Goal: Transaction & Acquisition: Purchase product/service

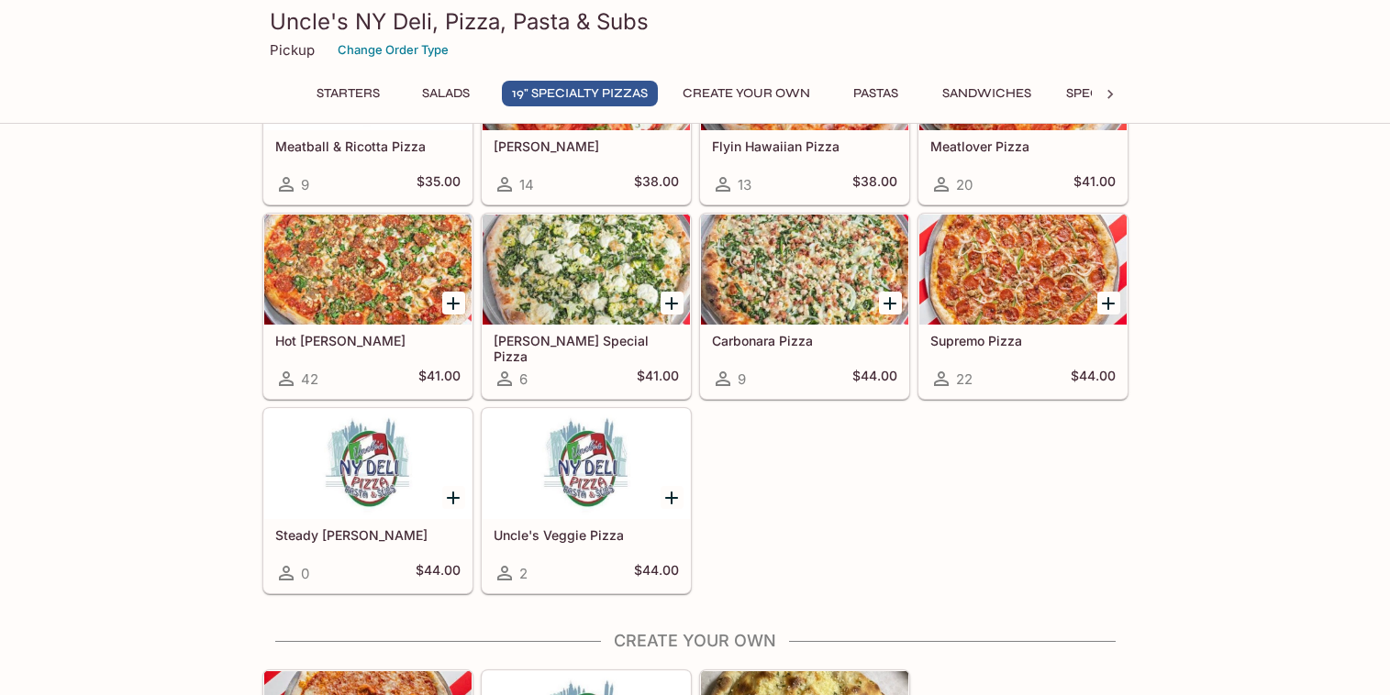
scroll to position [1104, 0]
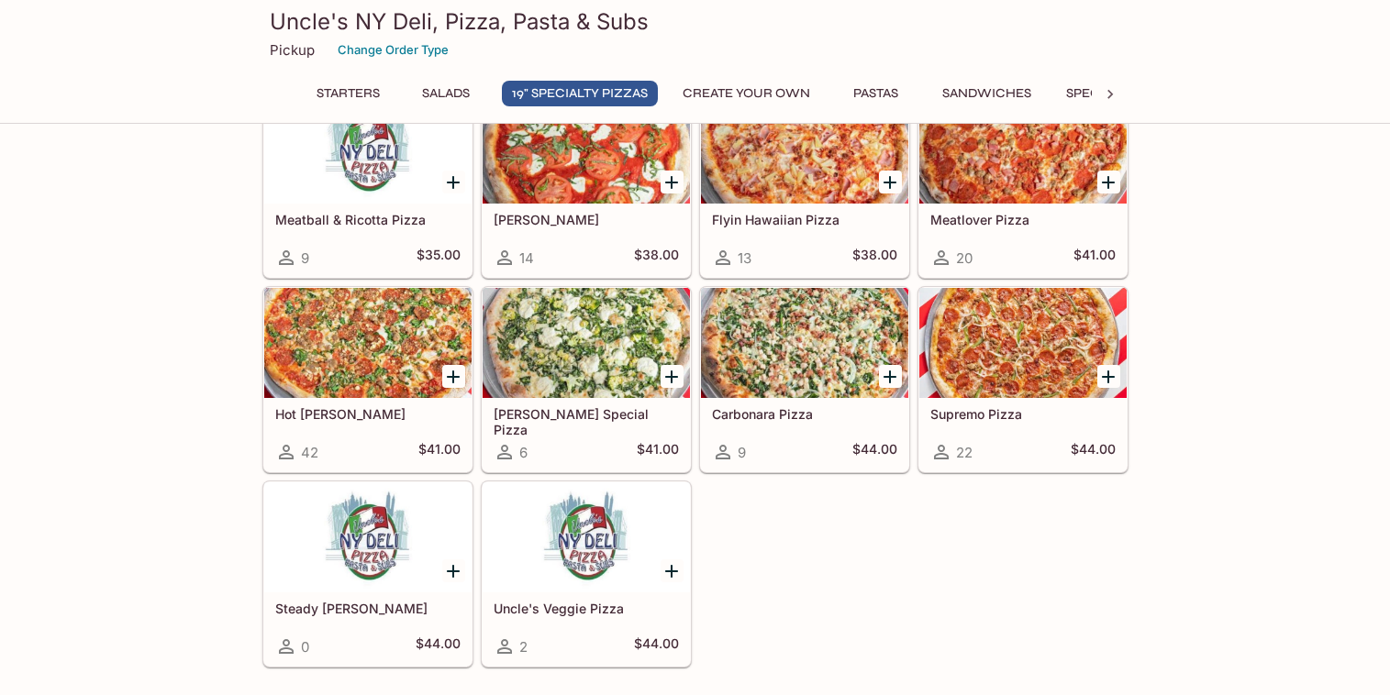
click at [347, 556] on div at bounding box center [367, 538] width 207 height 110
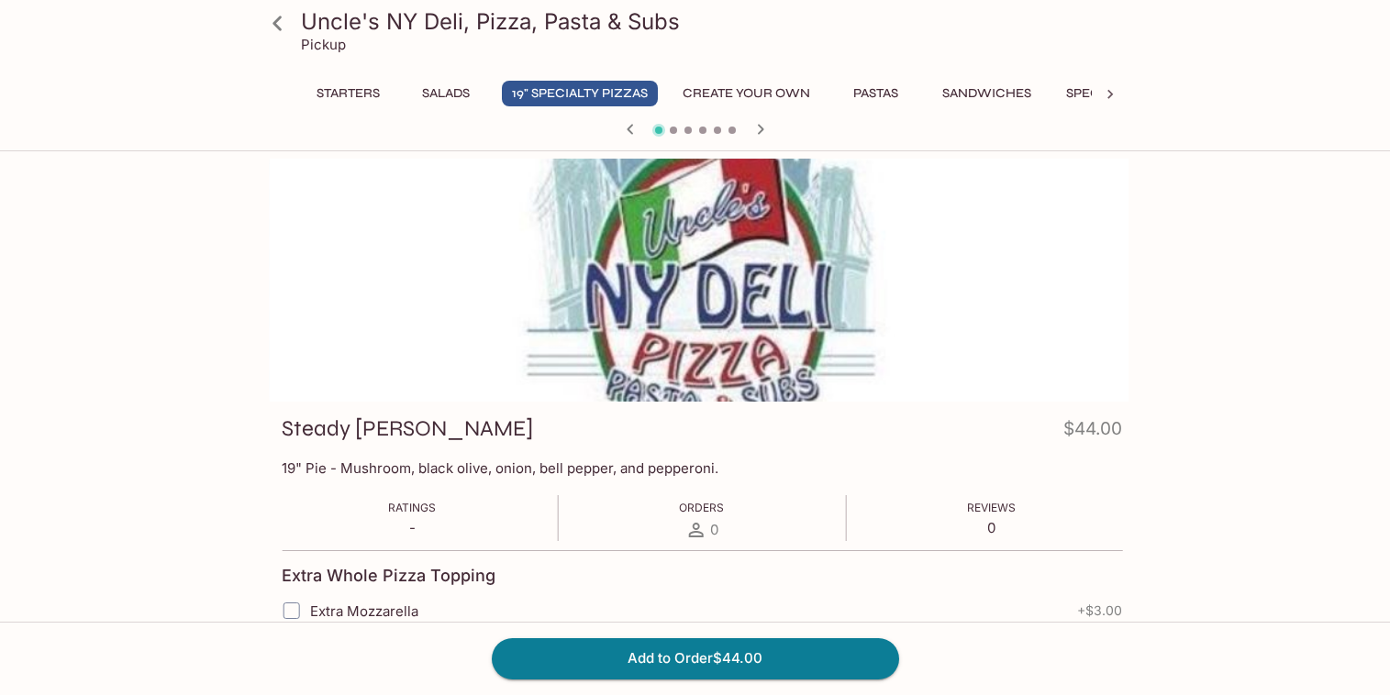
drag, startPoint x: 320, startPoint y: 461, endPoint x: 323, endPoint y: 449, distance: 12.2
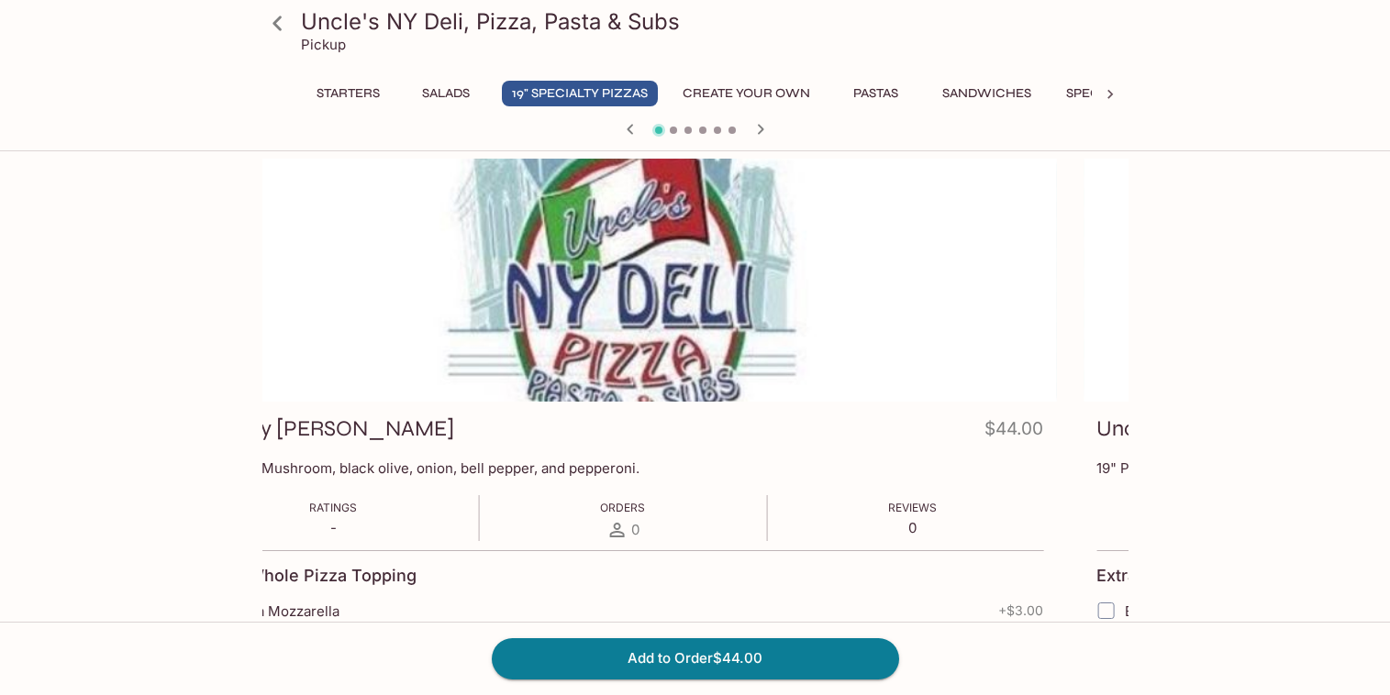
drag, startPoint x: 665, startPoint y: 468, endPoint x: 632, endPoint y: 472, distance: 33.2
click at [632, 471] on p "19" Pie - Mushroom, black olive, onion, bell pepper, and pepperoni." at bounding box center [623, 468] width 840 height 17
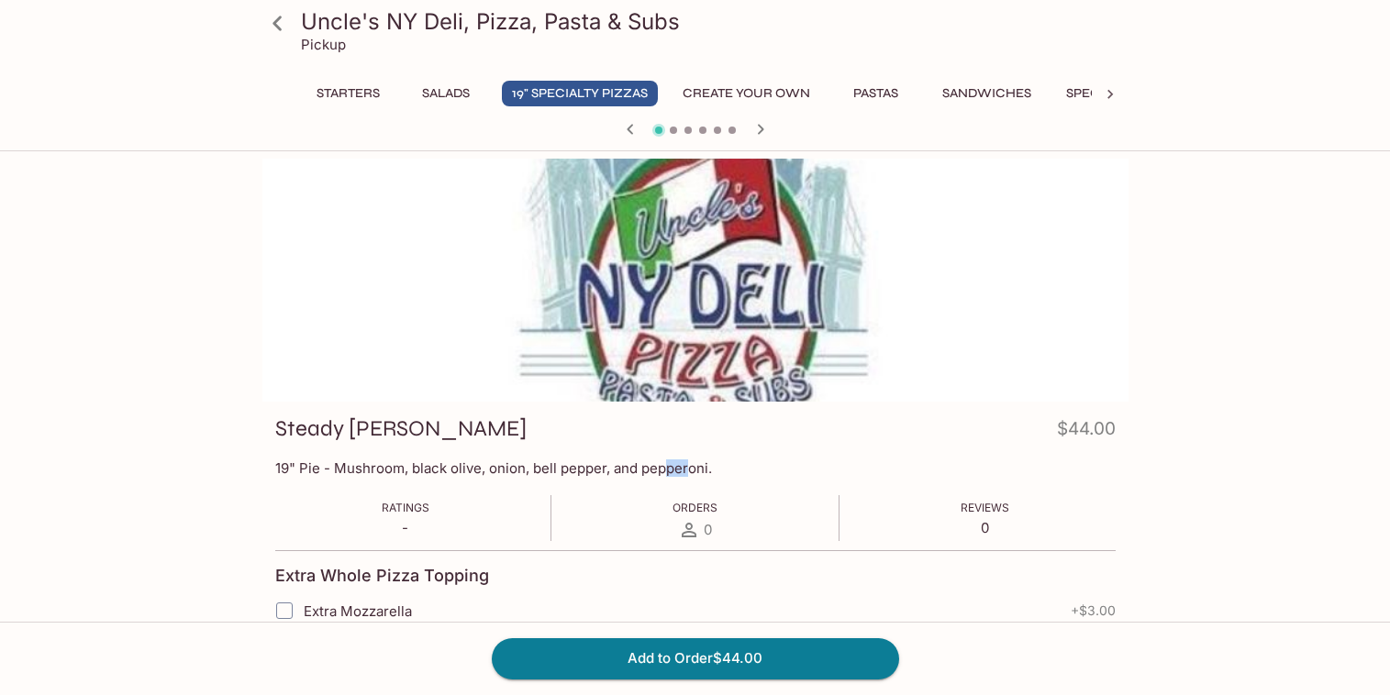
click at [67, 393] on div "Uncle's NY Deli, Pizza, Pasta & Subs Pickup Starters Salads 19" Specialty Pizza…" at bounding box center [695, 506] width 1390 height 695
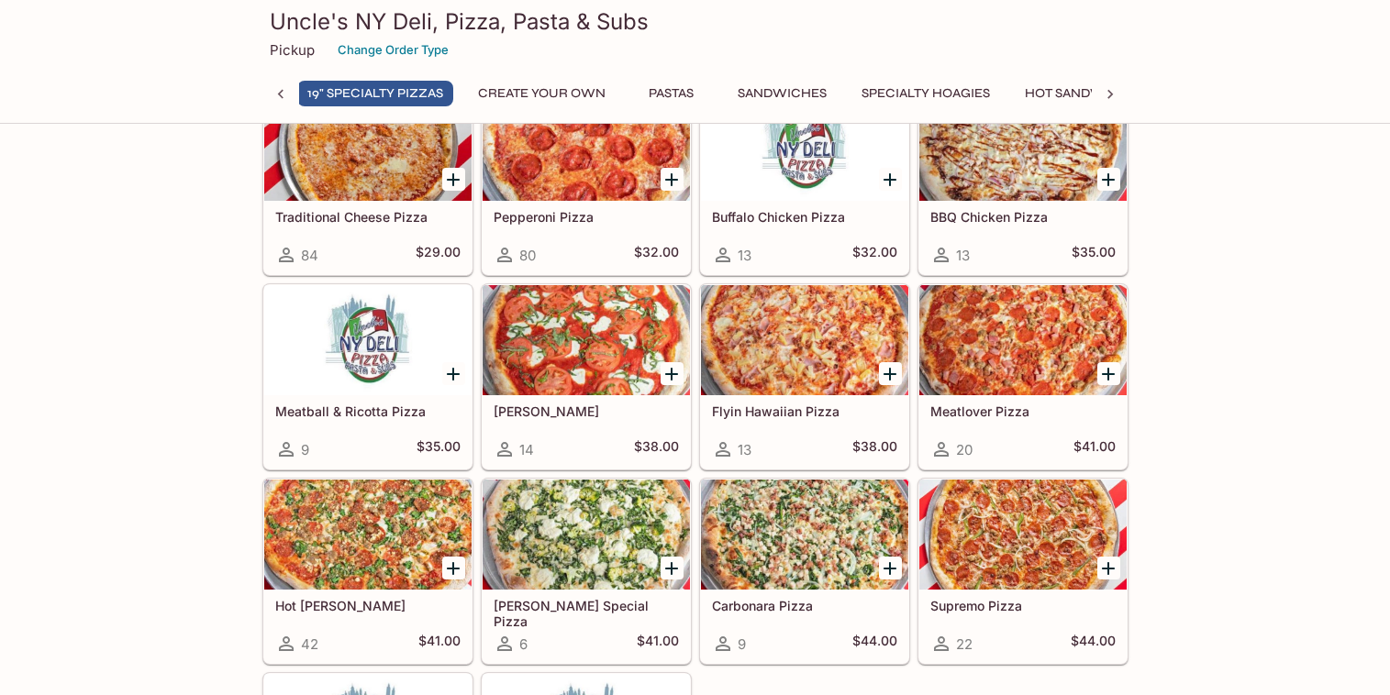
scroll to position [986, 0]
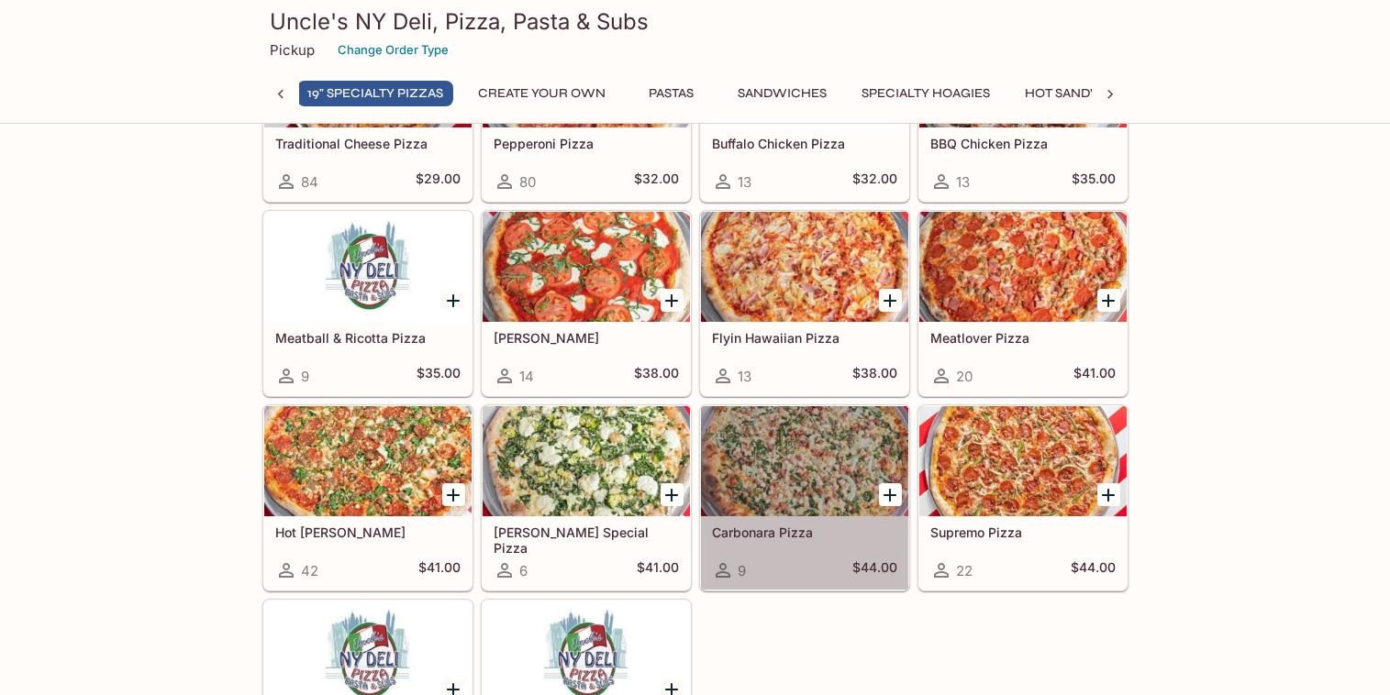
click at [755, 472] on div at bounding box center [804, 461] width 207 height 110
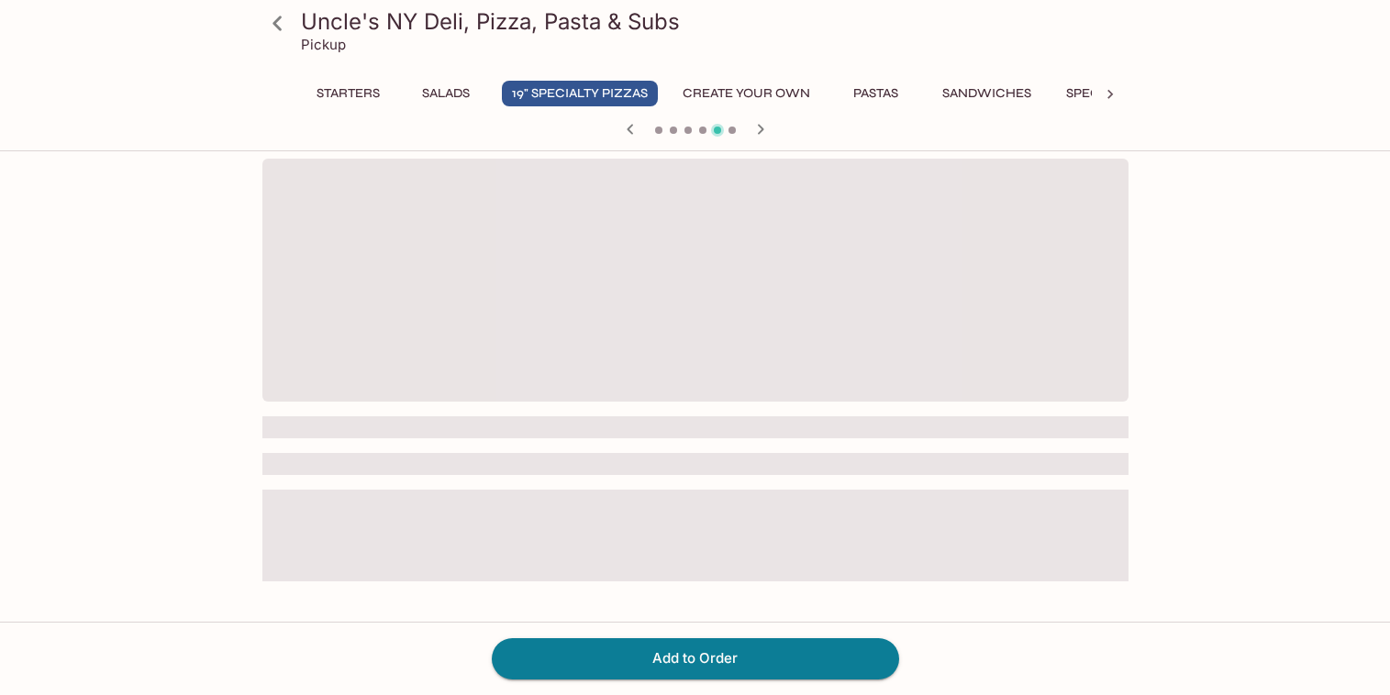
scroll to position [158, 0]
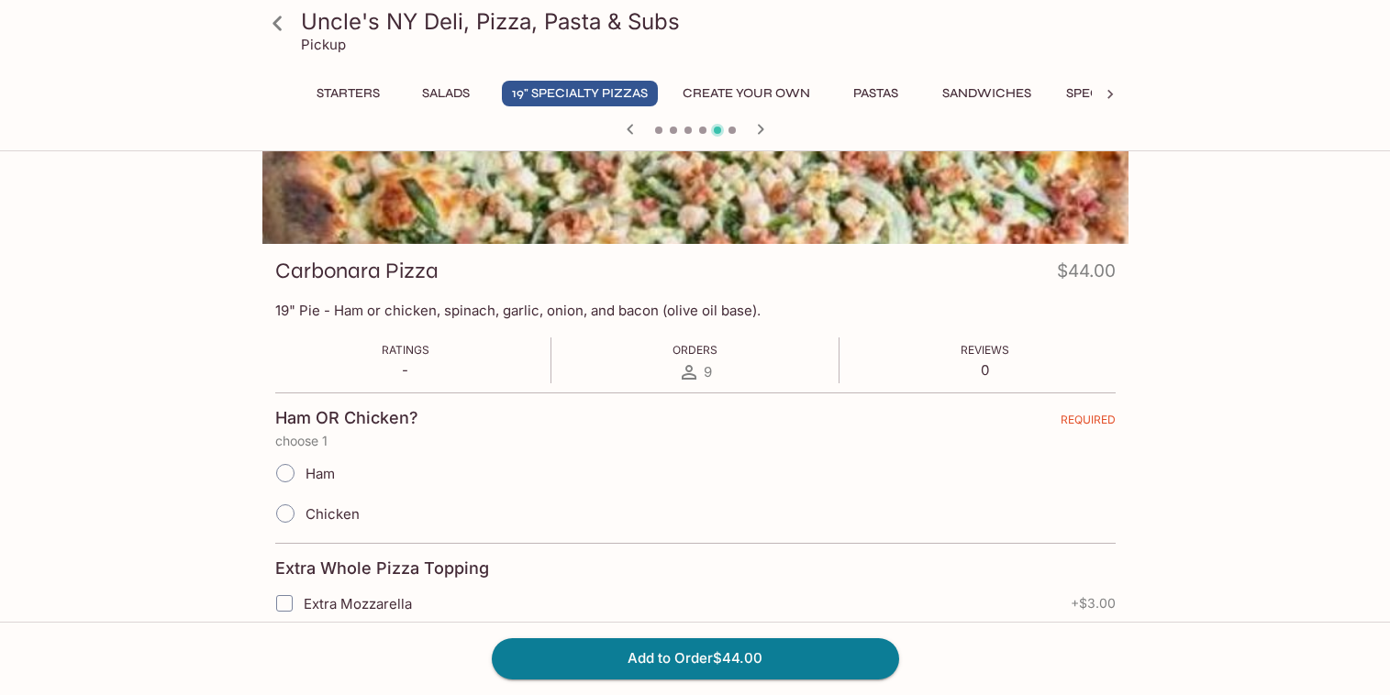
click at [531, 101] on button "19" Specialty Pizzas" at bounding box center [580, 94] width 156 height 26
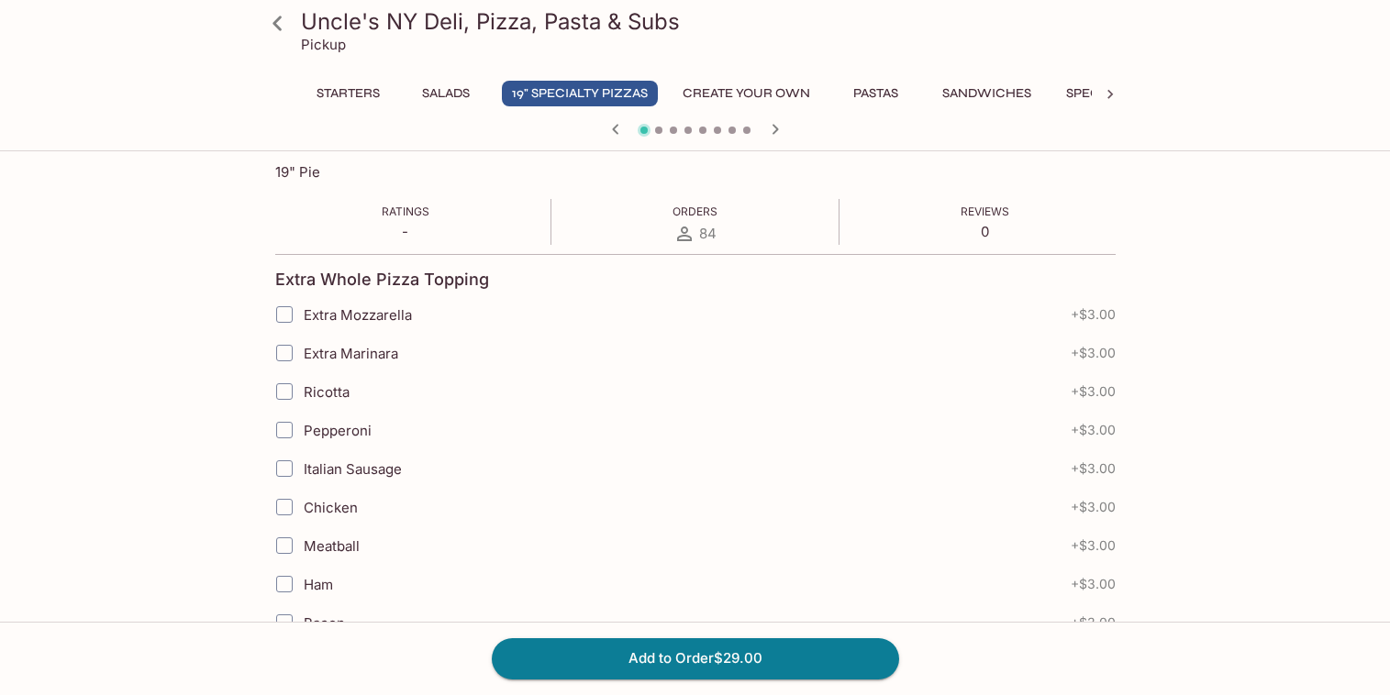
scroll to position [666, 0]
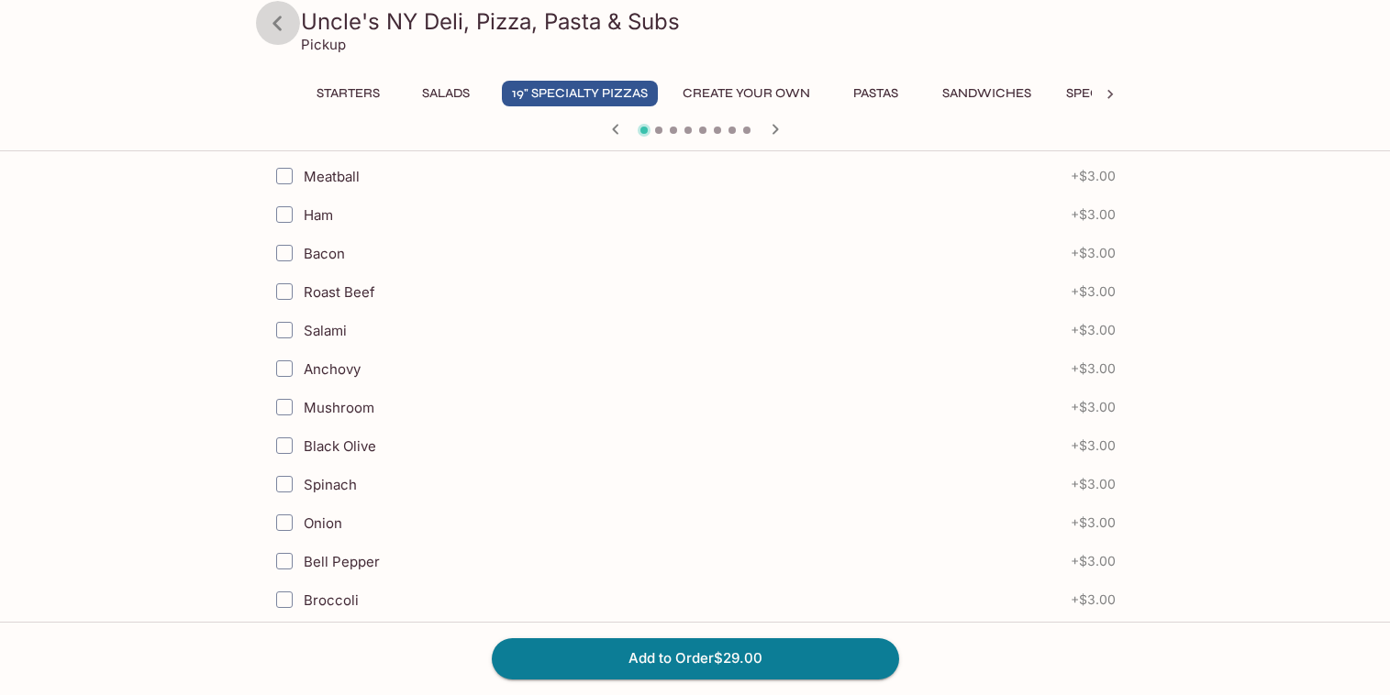
click at [277, 24] on icon at bounding box center [277, 23] width 32 height 32
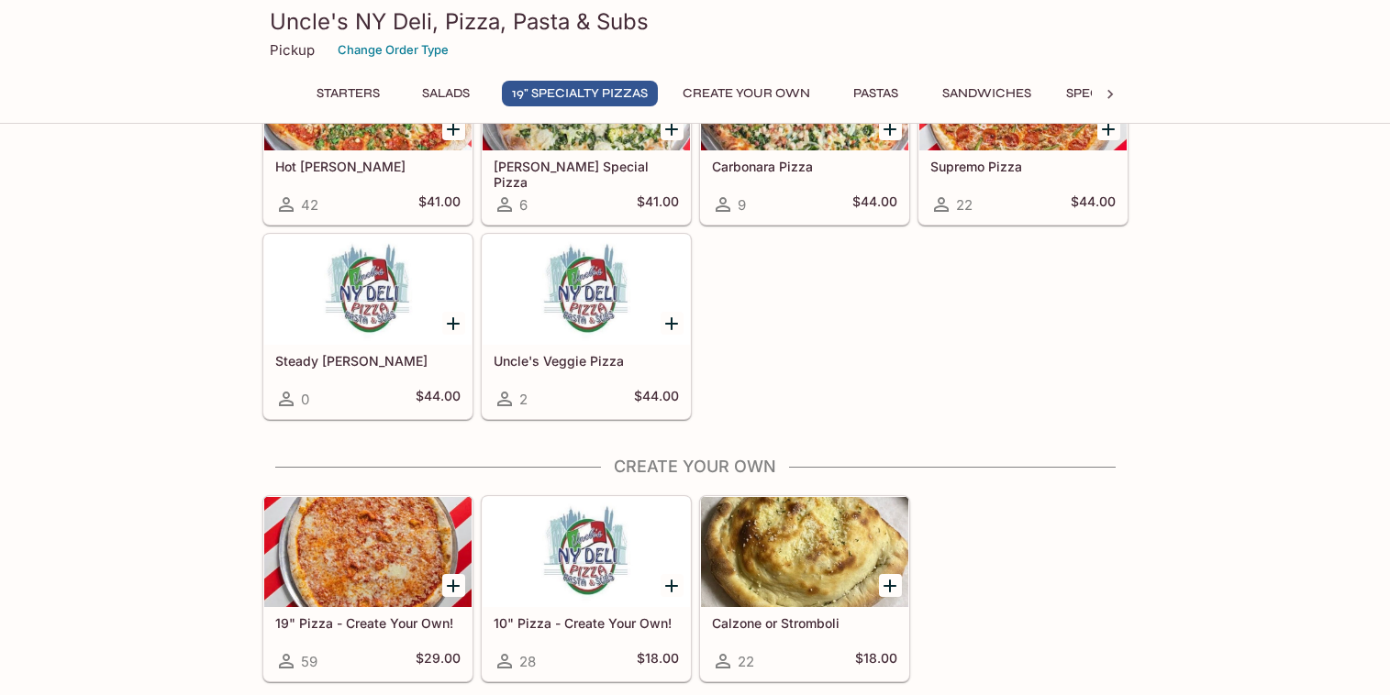
scroll to position [1104, 0]
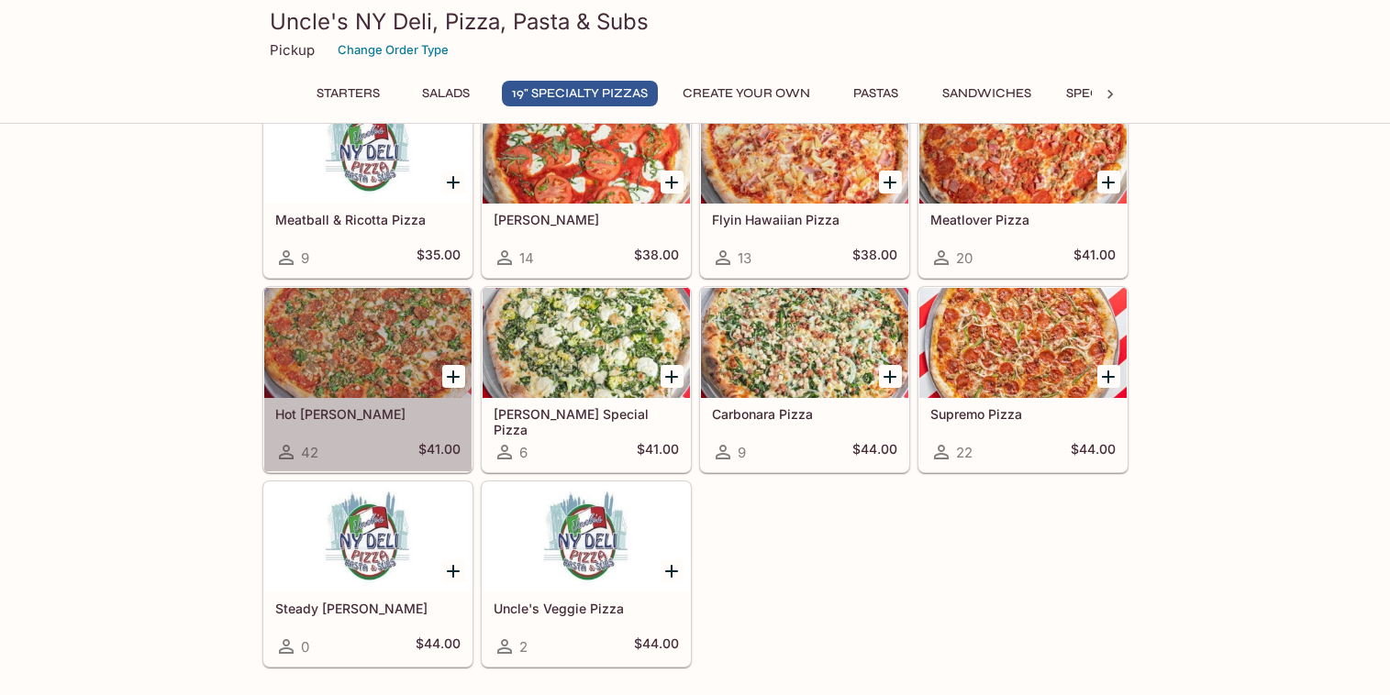
click at [406, 383] on div at bounding box center [367, 343] width 207 height 110
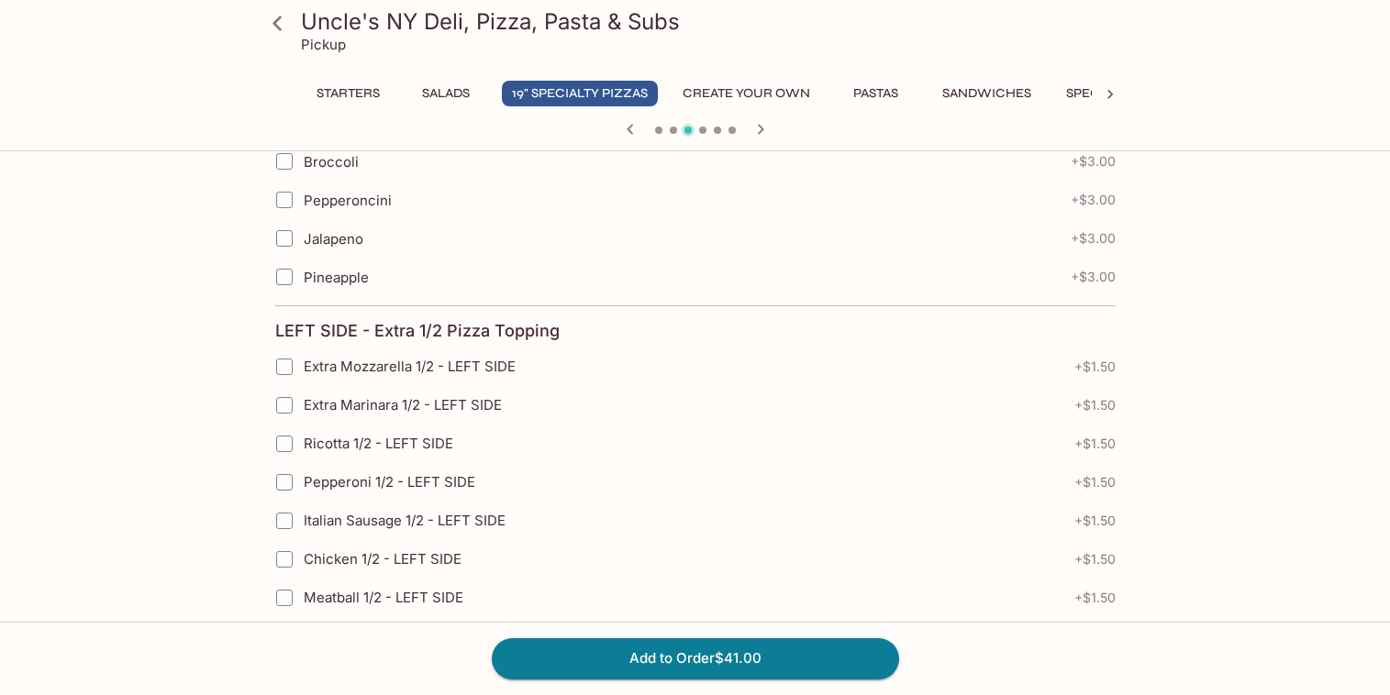
scroll to position [158, 0]
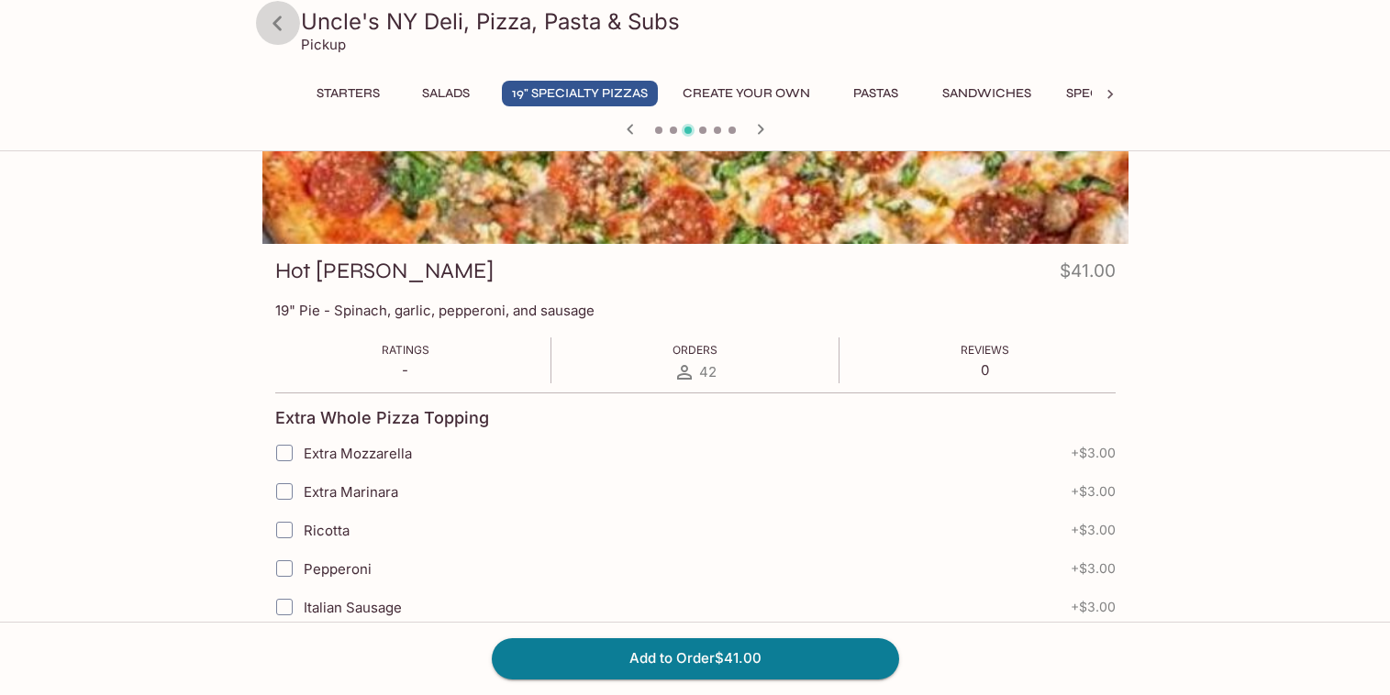
click at [283, 30] on icon at bounding box center [277, 23] width 32 height 32
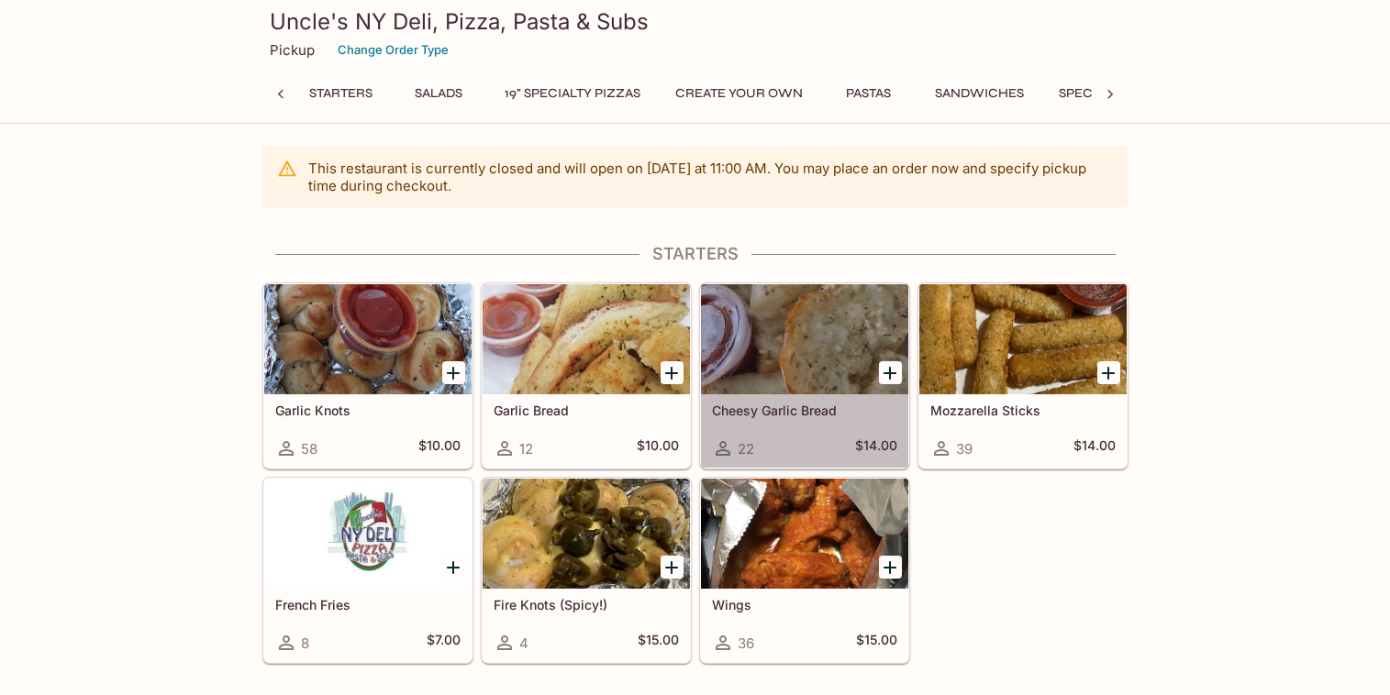
click at [762, 412] on h5 "Cheesy Garlic Bread" at bounding box center [804, 411] width 185 height 16
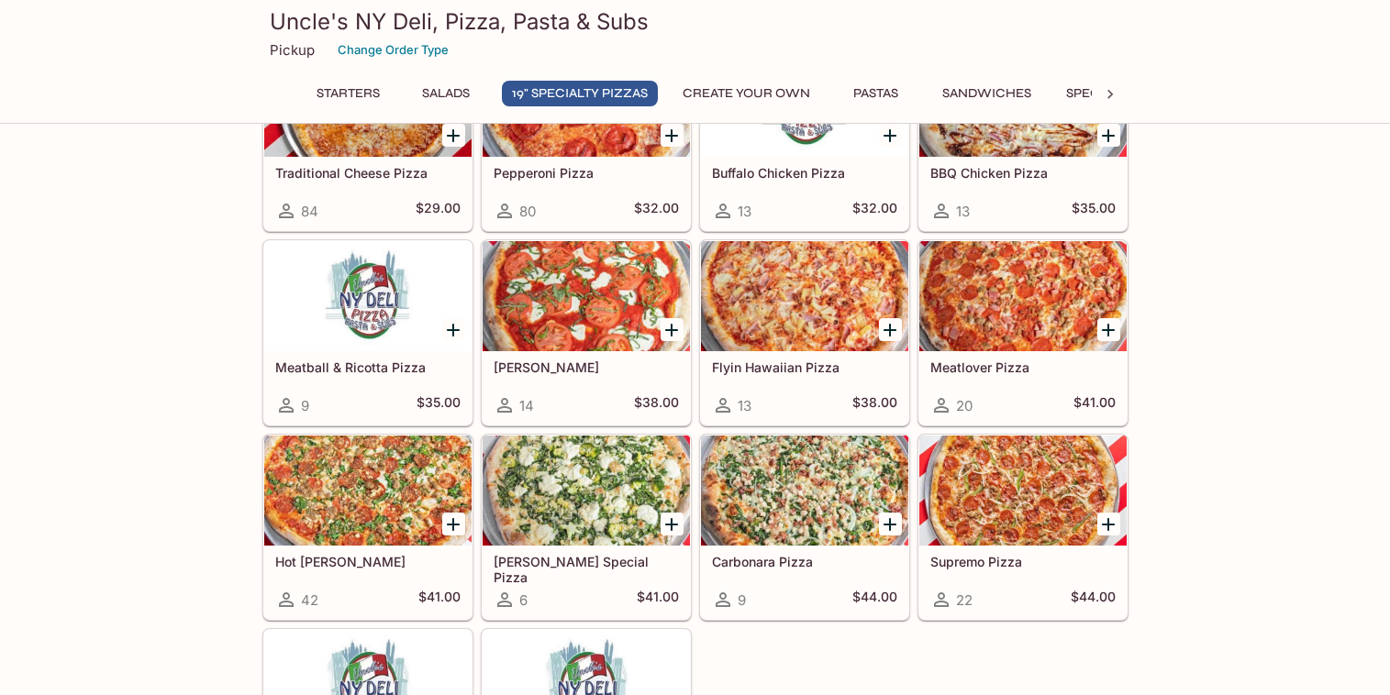
scroll to position [1104, 0]
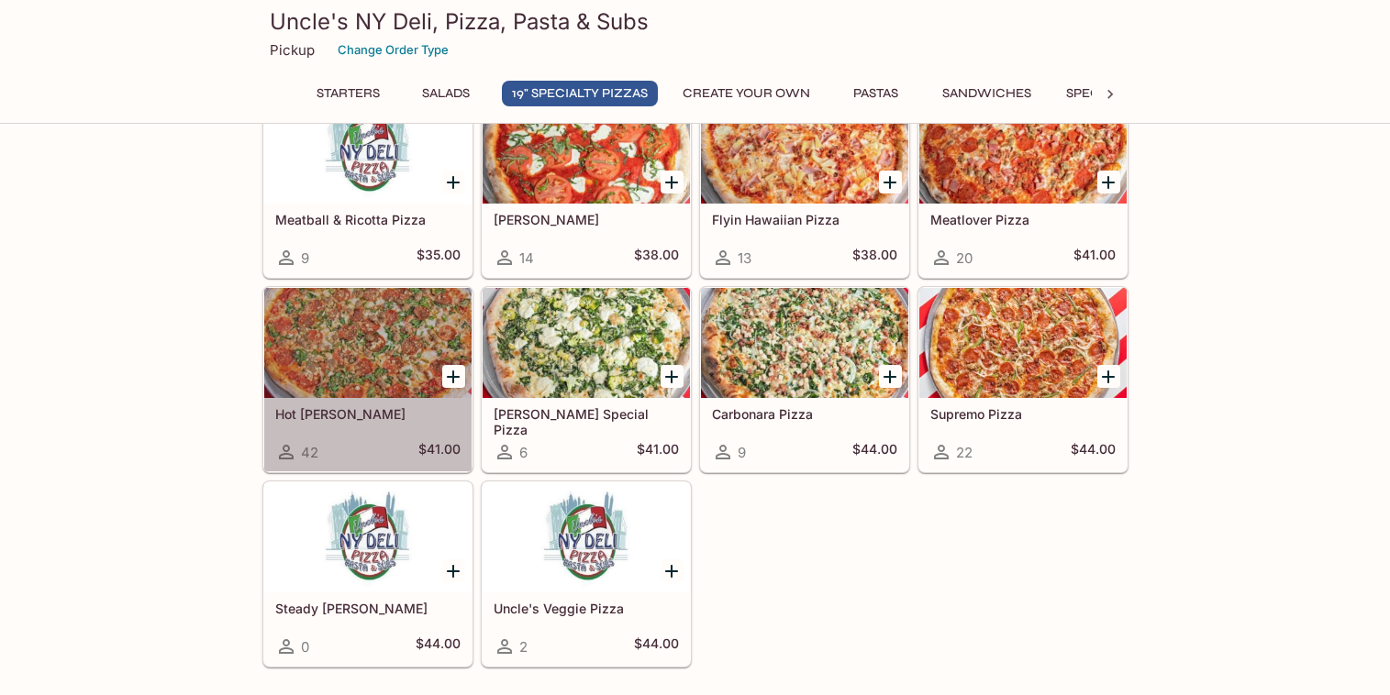
click at [371, 358] on div at bounding box center [367, 343] width 207 height 110
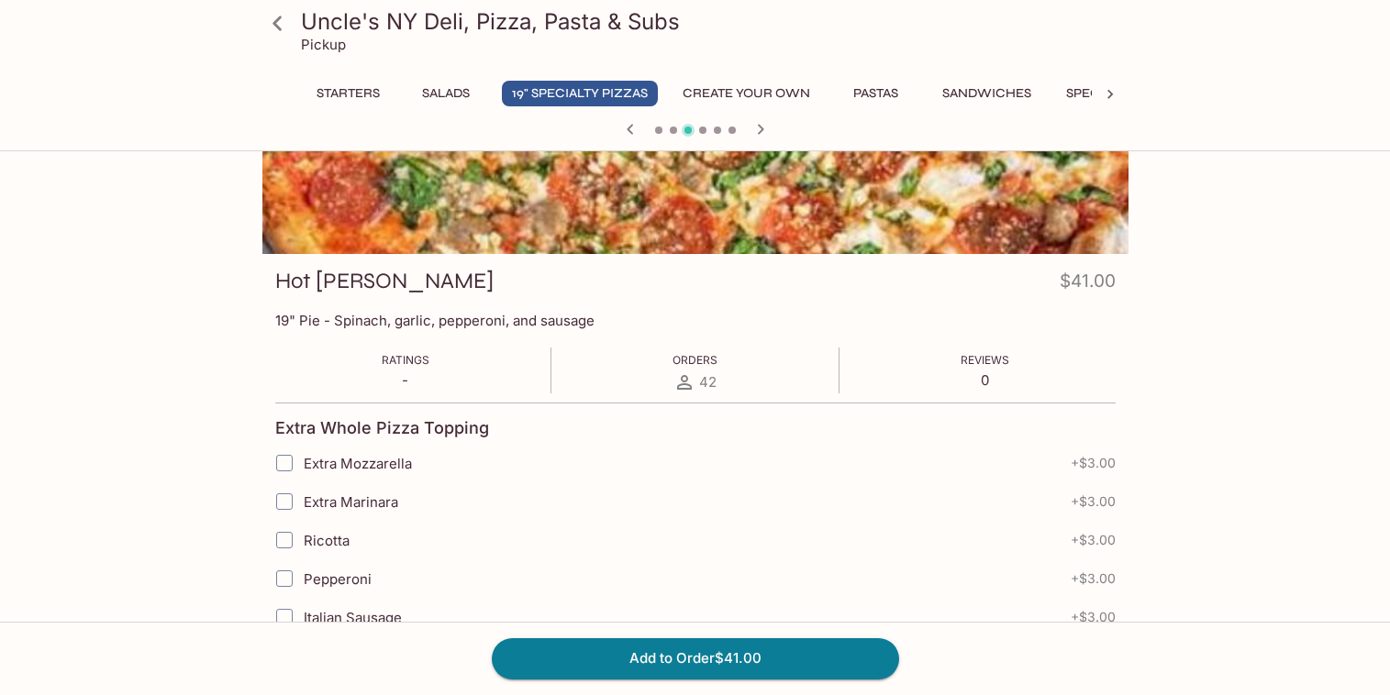
scroll to position [296, 0]
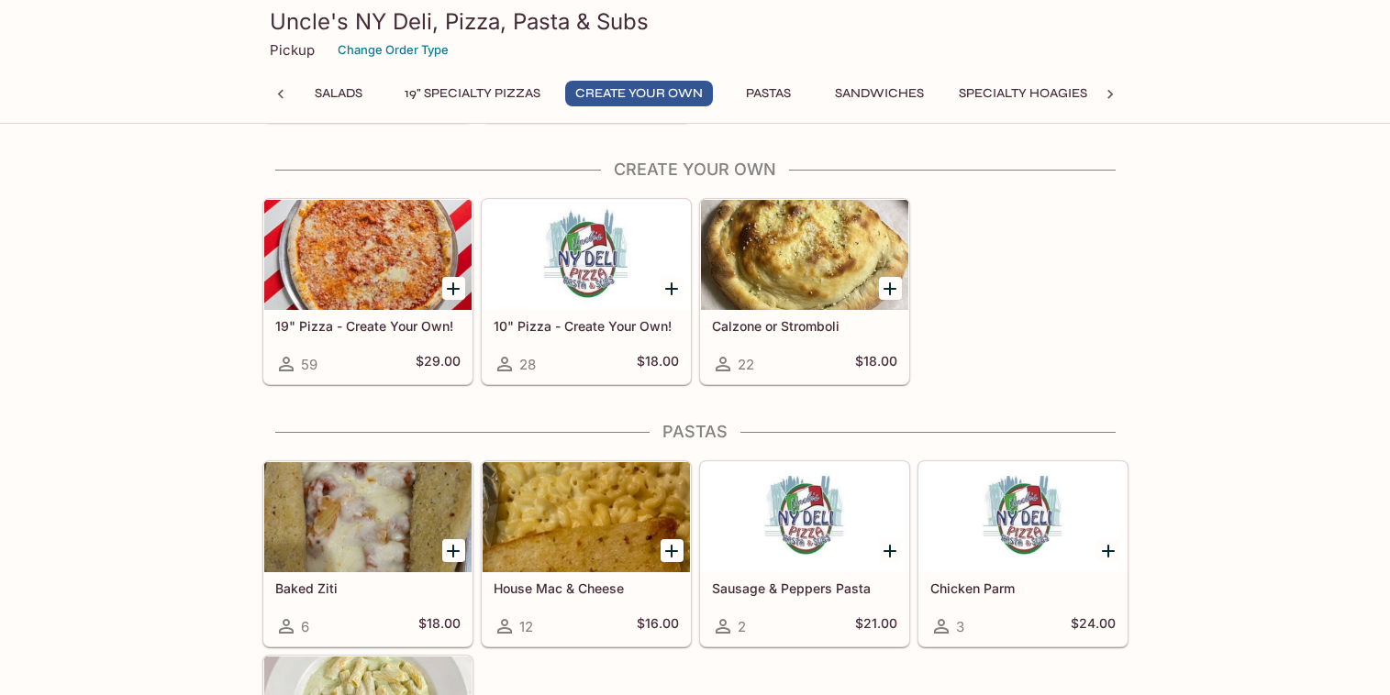
scroll to position [1658, 0]
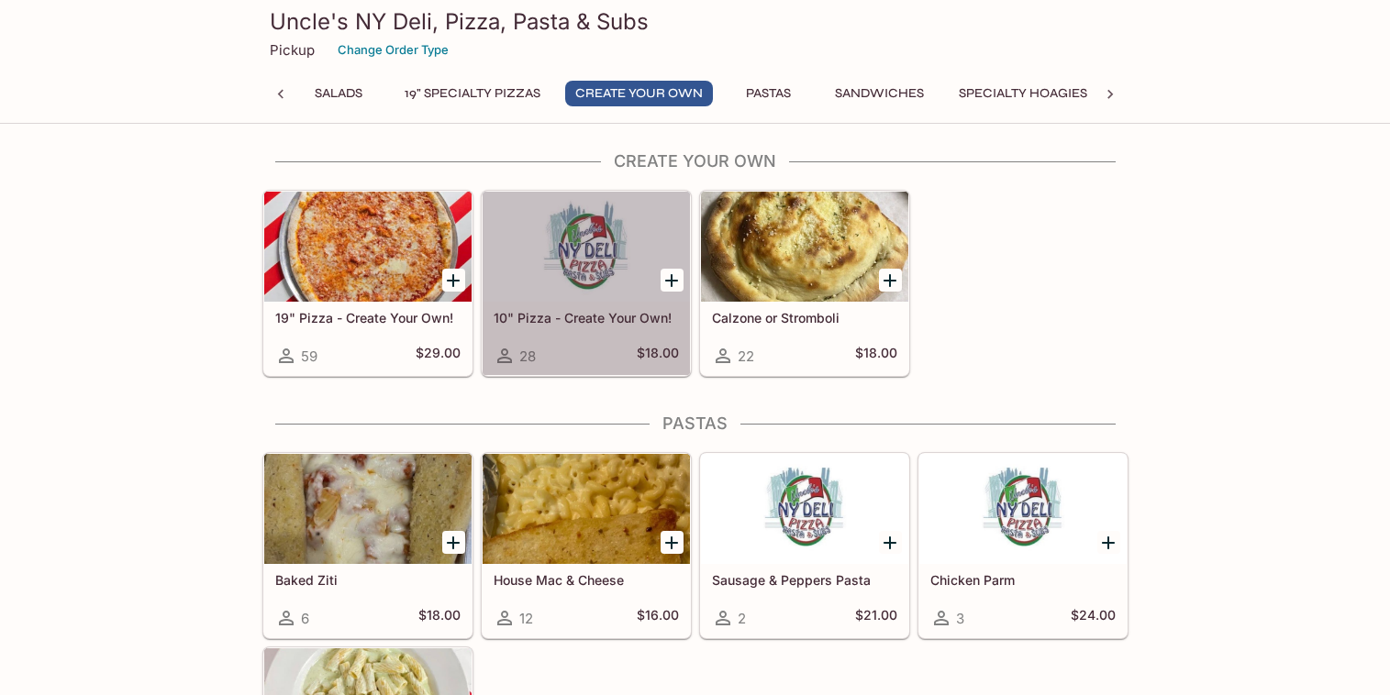
click at [586, 250] on div at bounding box center [586, 247] width 207 height 110
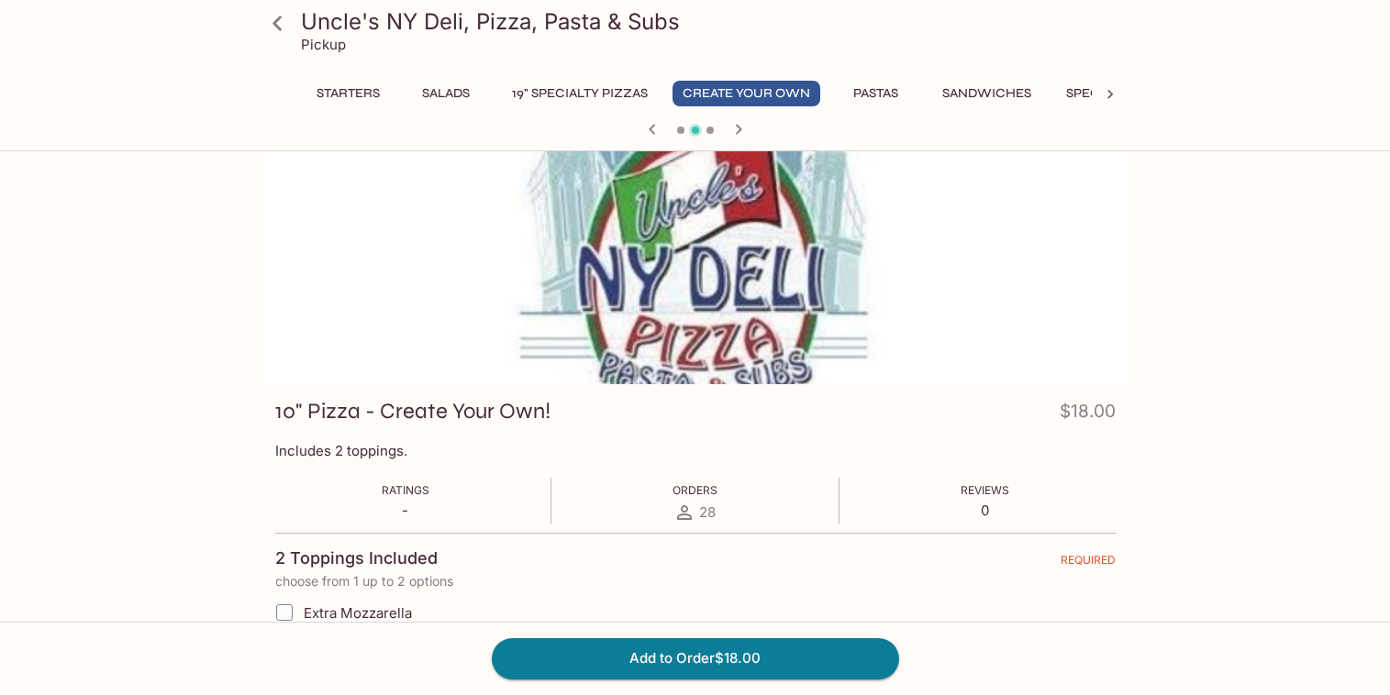
scroll to position [73, 0]
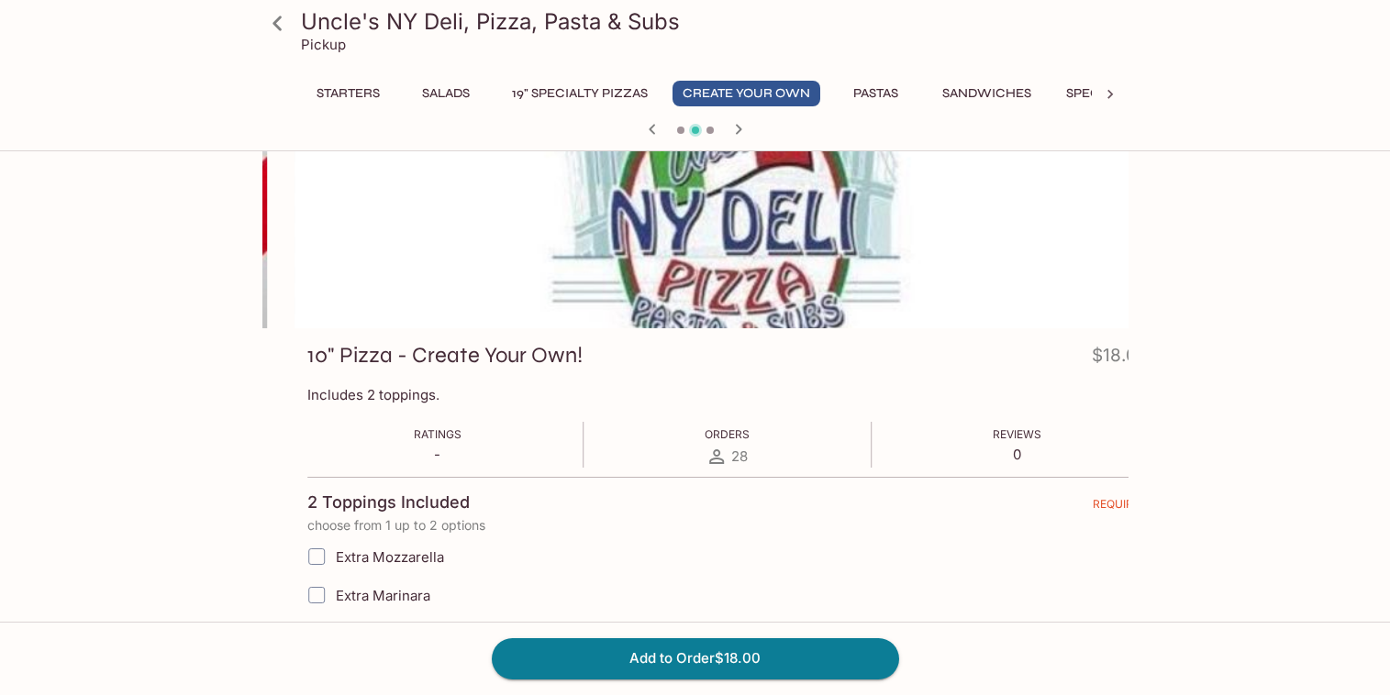
drag, startPoint x: 275, startPoint y: 354, endPoint x: 307, endPoint y: 356, distance: 32.2
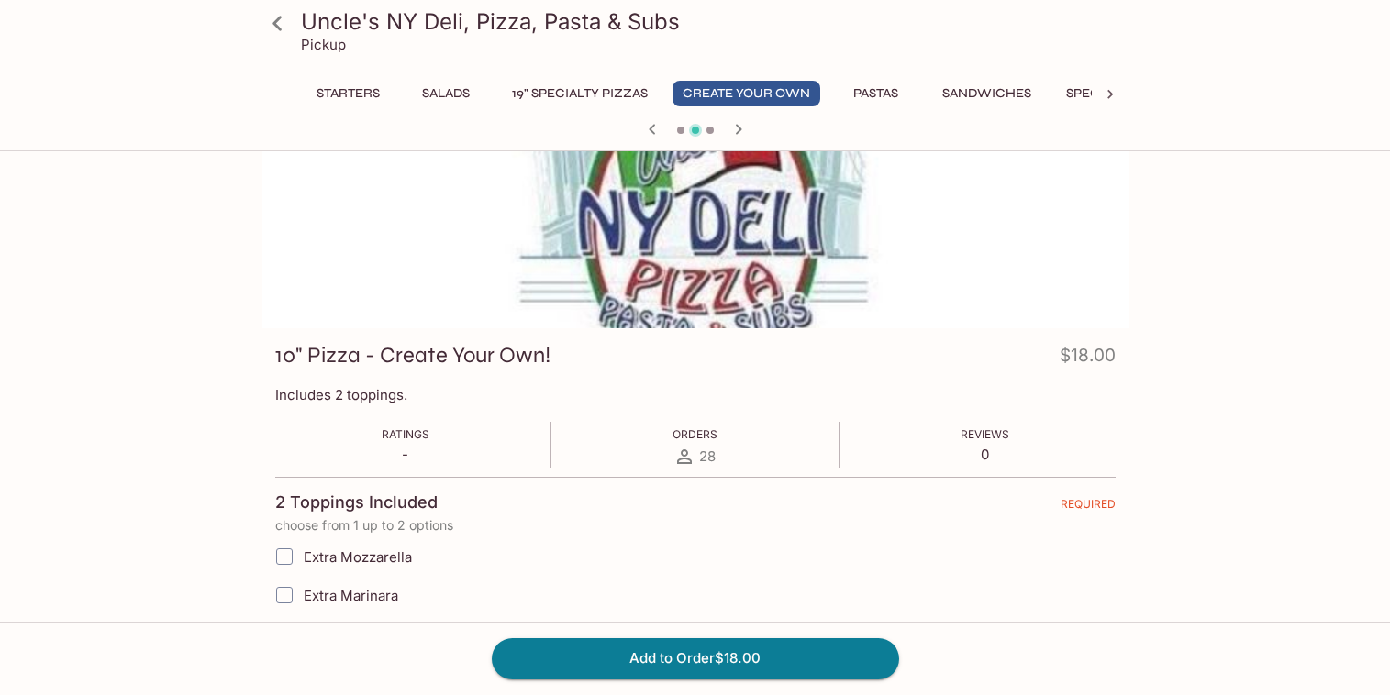
click at [106, 329] on div "Uncle's NY Deli, Pizza, Pasta & Subs Pickup Starters Salads 19" Specialty Pizza…" at bounding box center [695, 432] width 1390 height 695
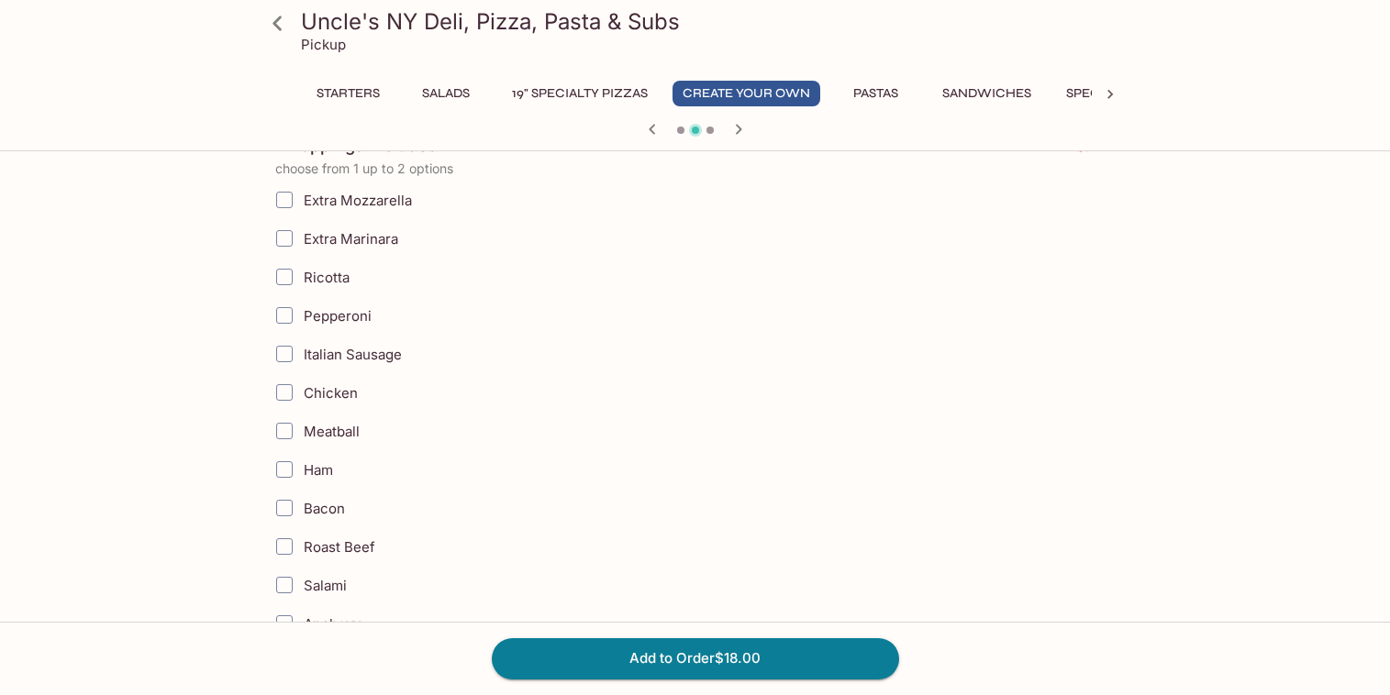
scroll to position [370, 0]
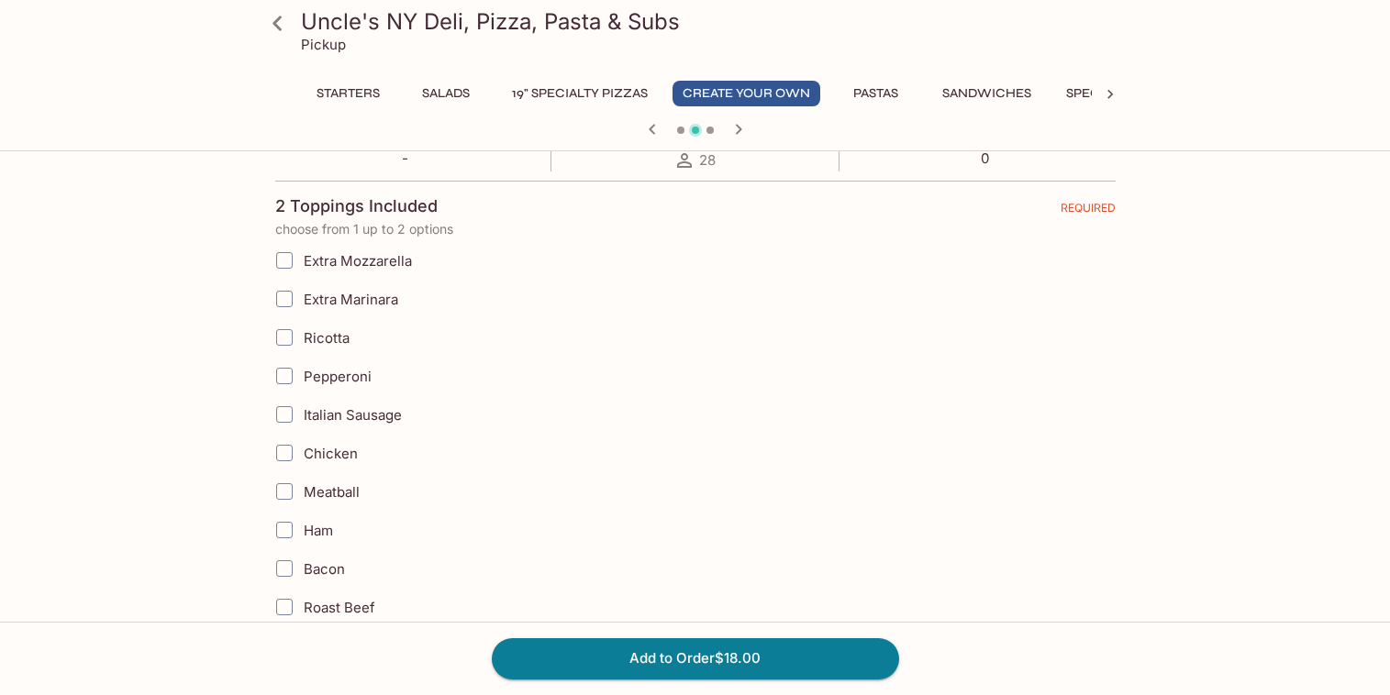
click at [285, 376] on input "Pepperoni" at bounding box center [284, 376] width 37 height 37
checkbox input "true"
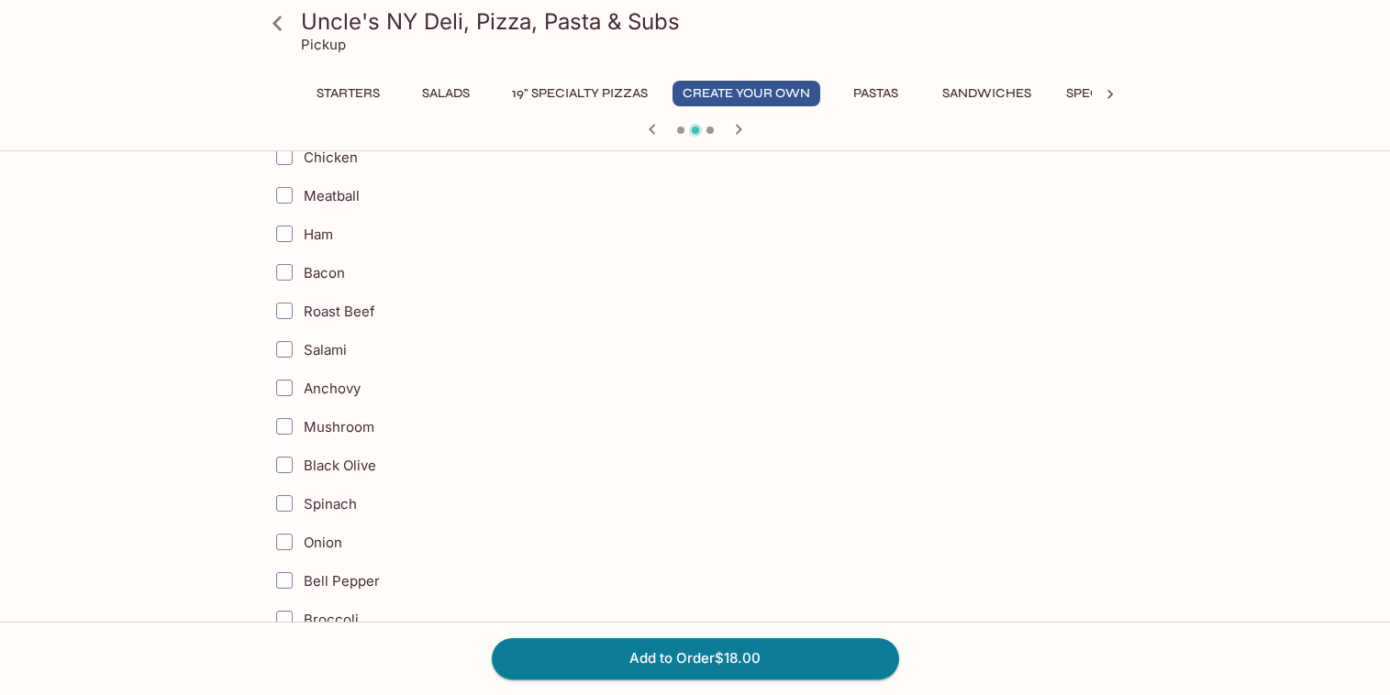
scroll to position [593, 0]
click at [285, 421] on input "Salami" at bounding box center [284, 423] width 37 height 37
checkbox input "true"
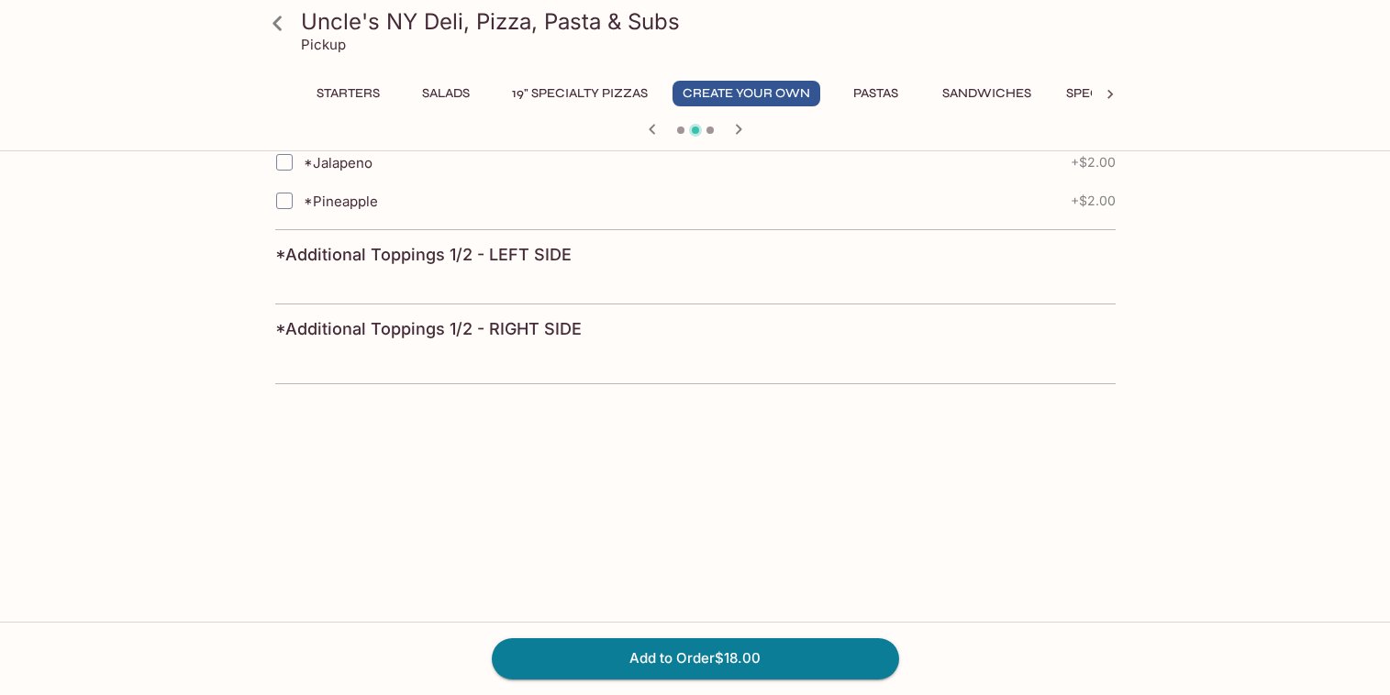
scroll to position [2074, 0]
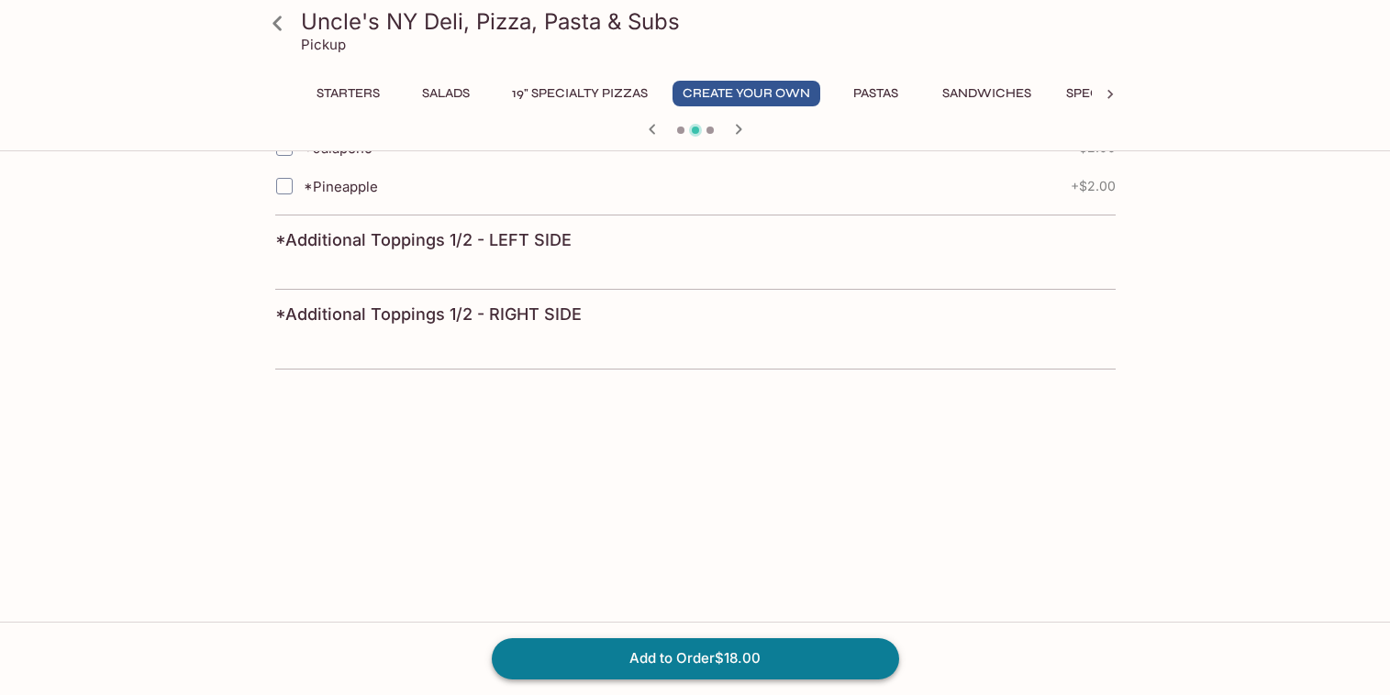
click at [595, 661] on button "Add to Order $18.00" at bounding box center [695, 658] width 407 height 40
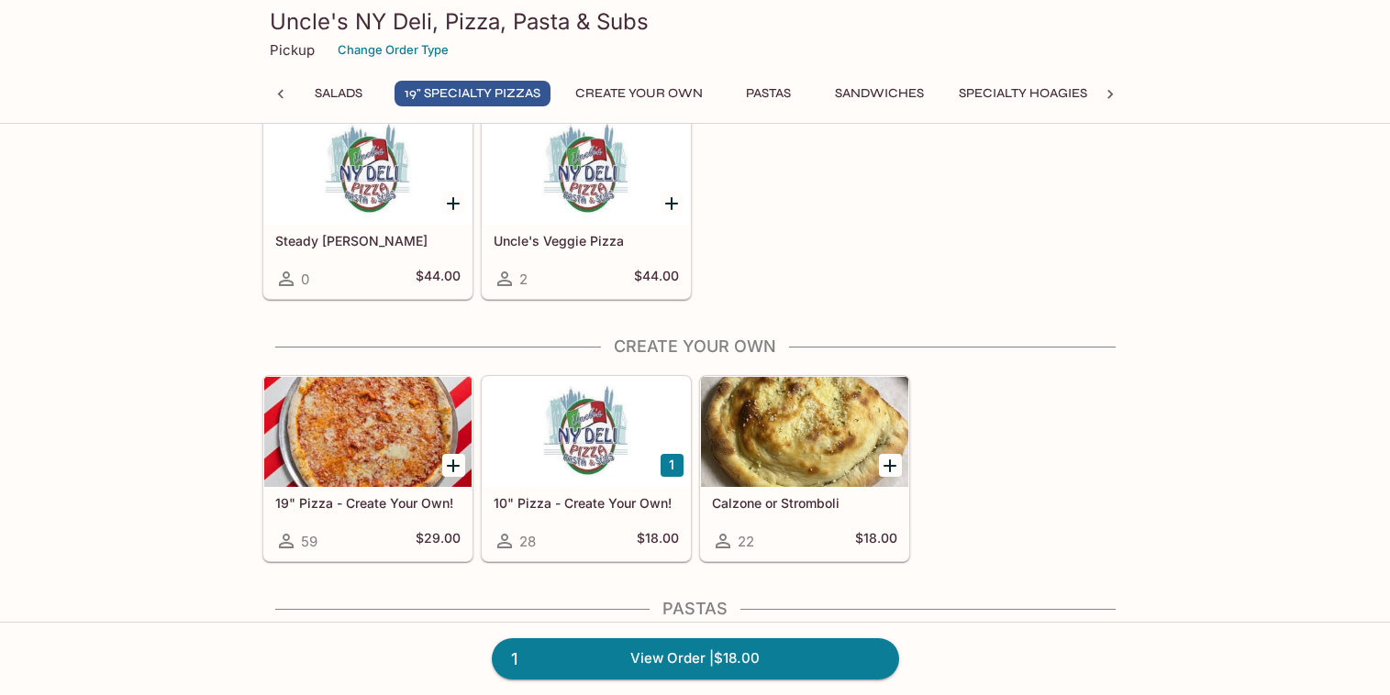
scroll to position [1546, 0]
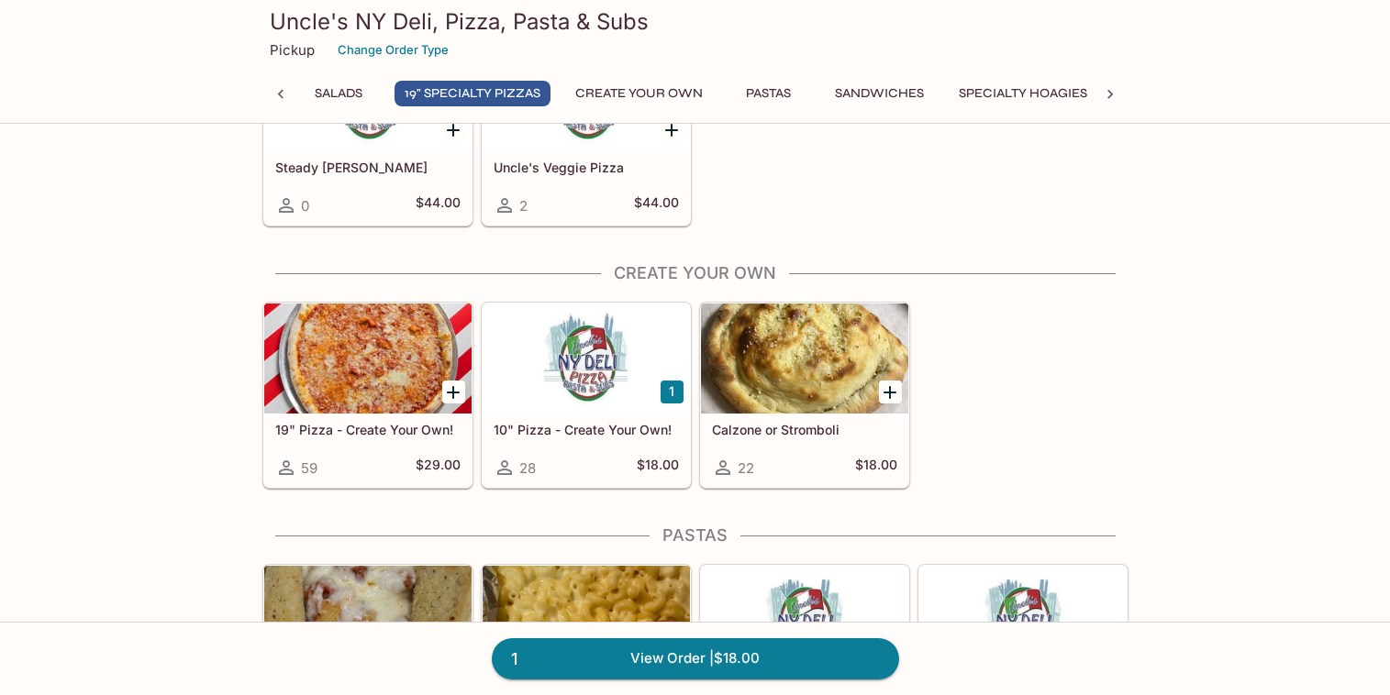
click at [362, 394] on div at bounding box center [367, 359] width 207 height 110
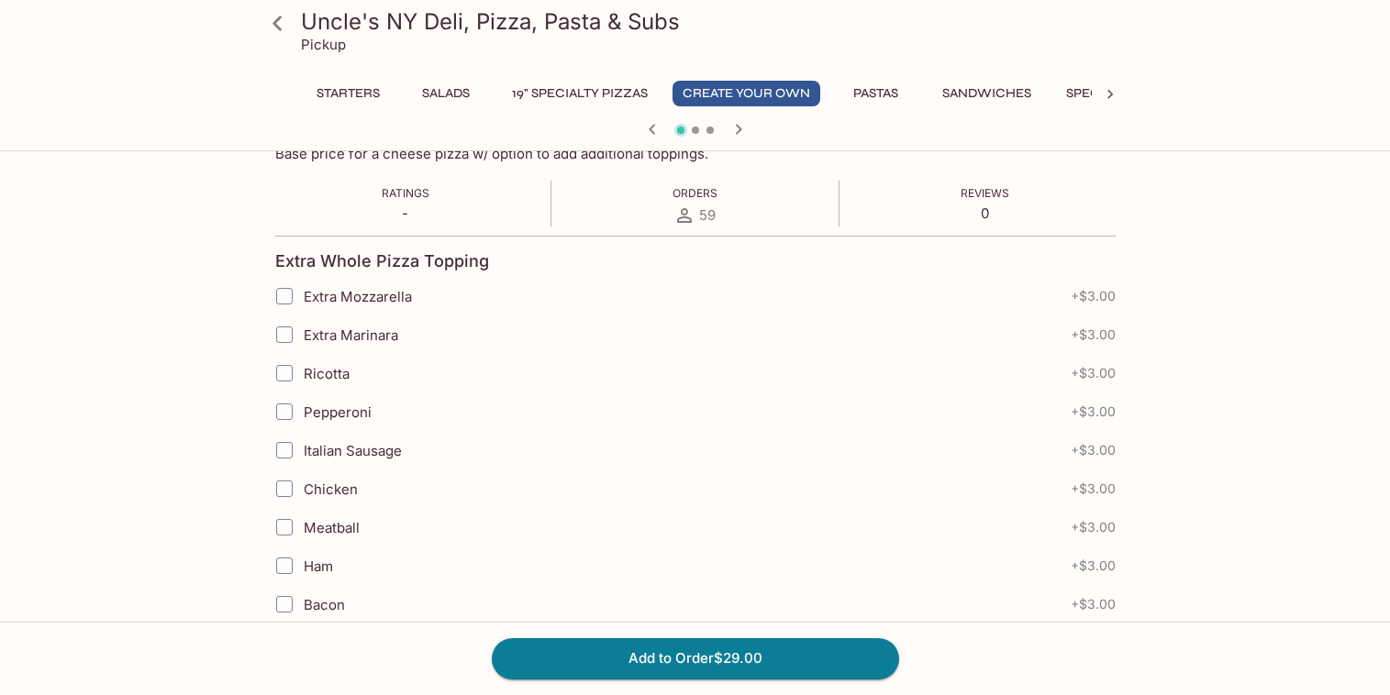
scroll to position [444, 0]
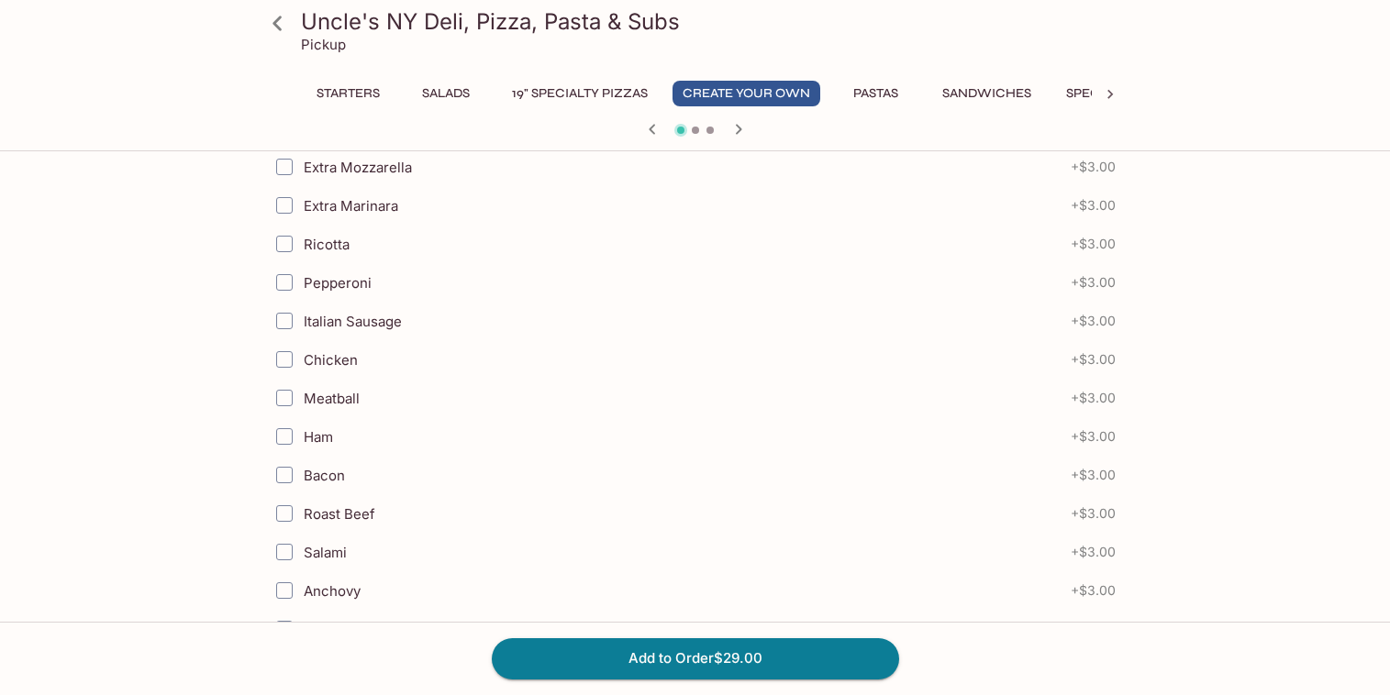
click at [284, 281] on input "Pepperoni" at bounding box center [284, 282] width 37 height 37
checkbox input "true"
click at [283, 545] on input "Salami" at bounding box center [284, 552] width 37 height 37
checkbox input "true"
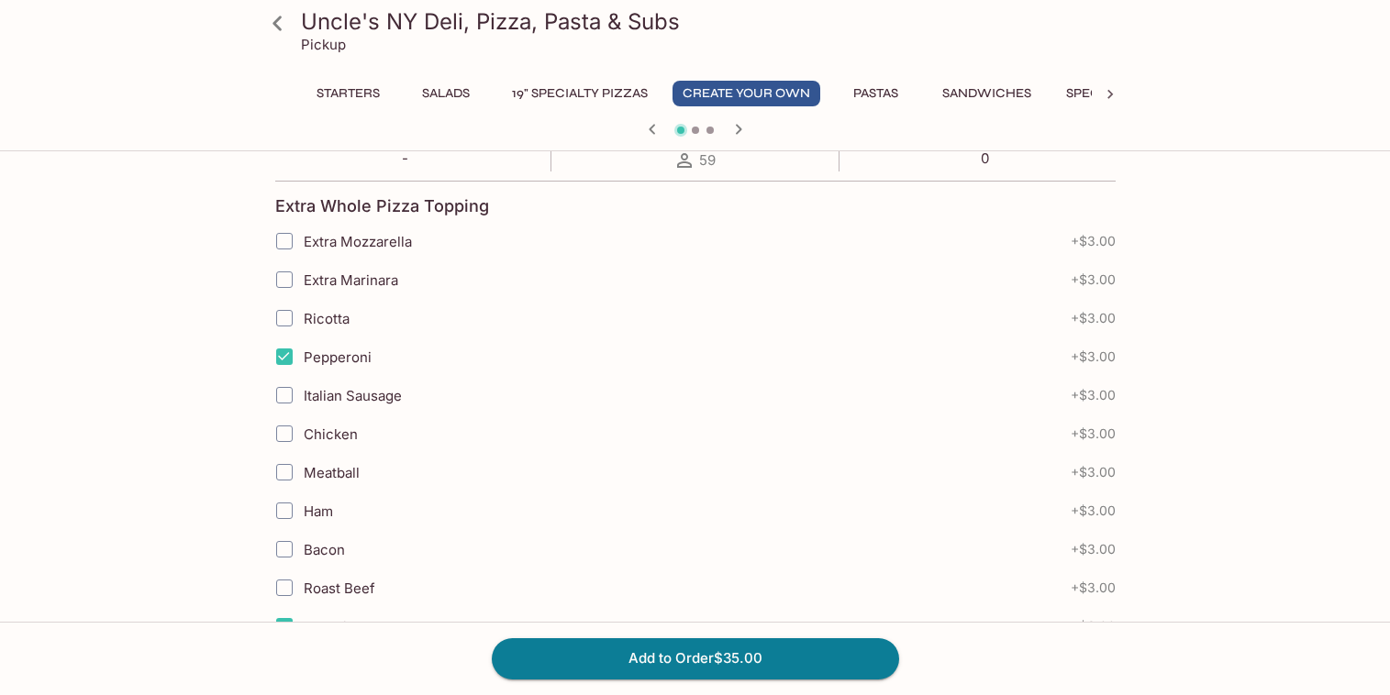
scroll to position [593, 0]
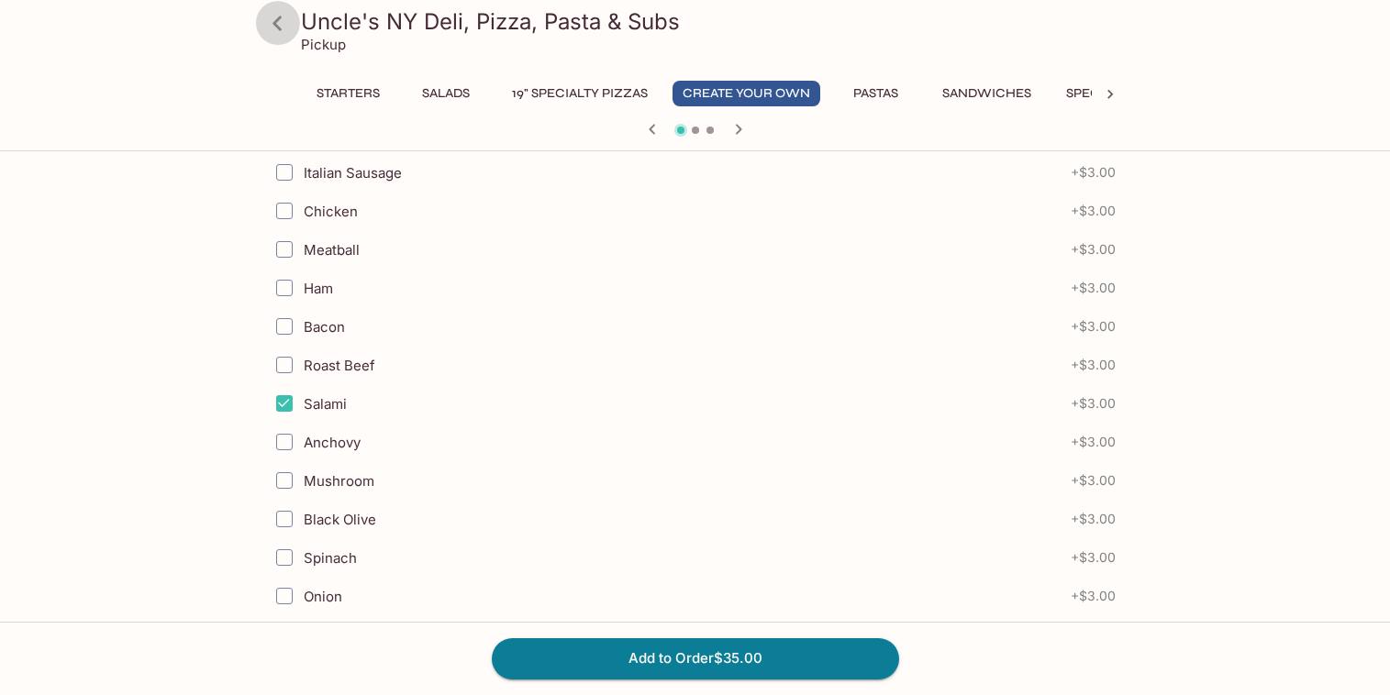
click at [274, 28] on icon at bounding box center [277, 23] width 32 height 32
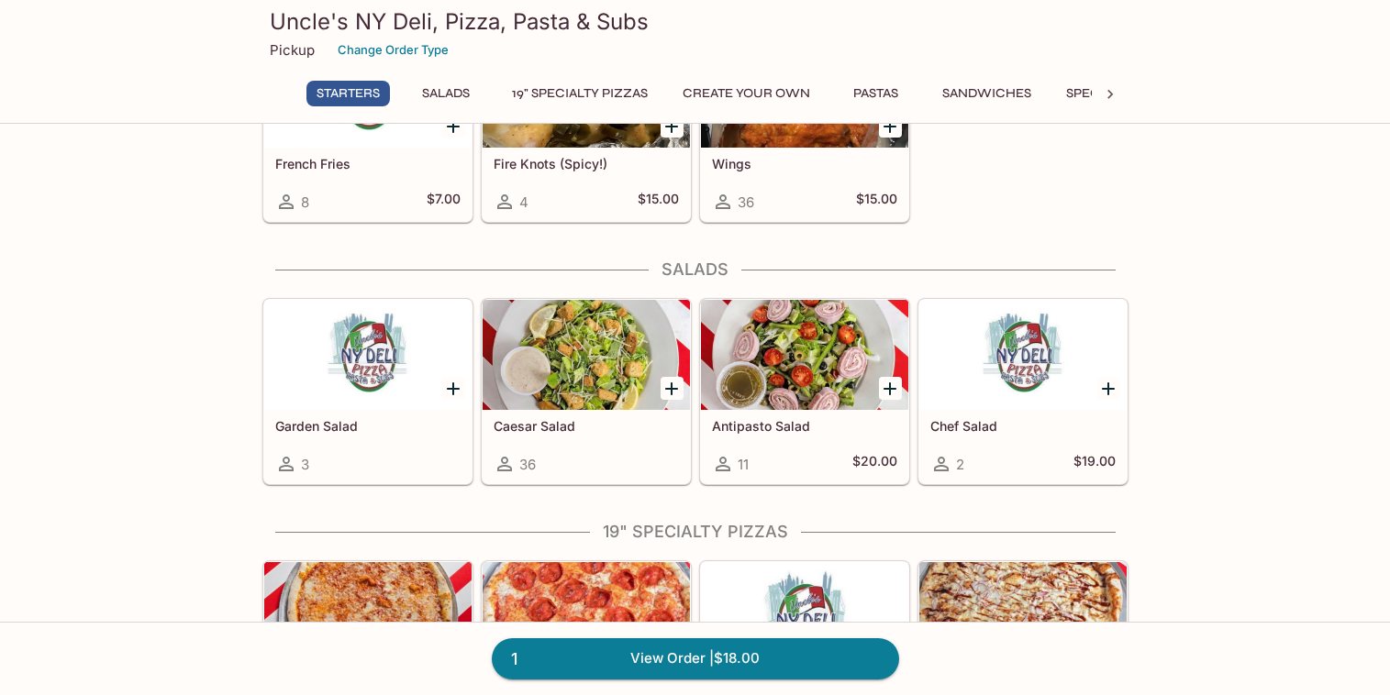
scroll to position [957, 0]
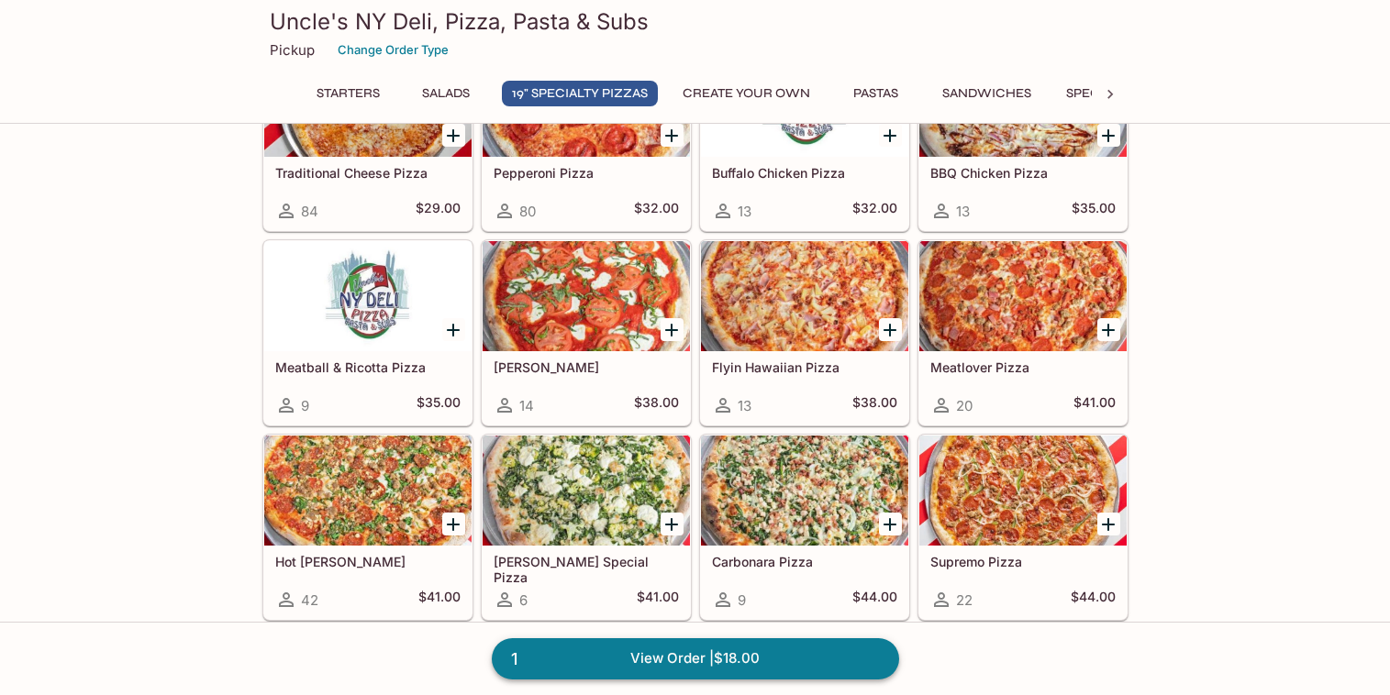
click at [660, 671] on link "1 View Order | $18.00" at bounding box center [695, 658] width 407 height 40
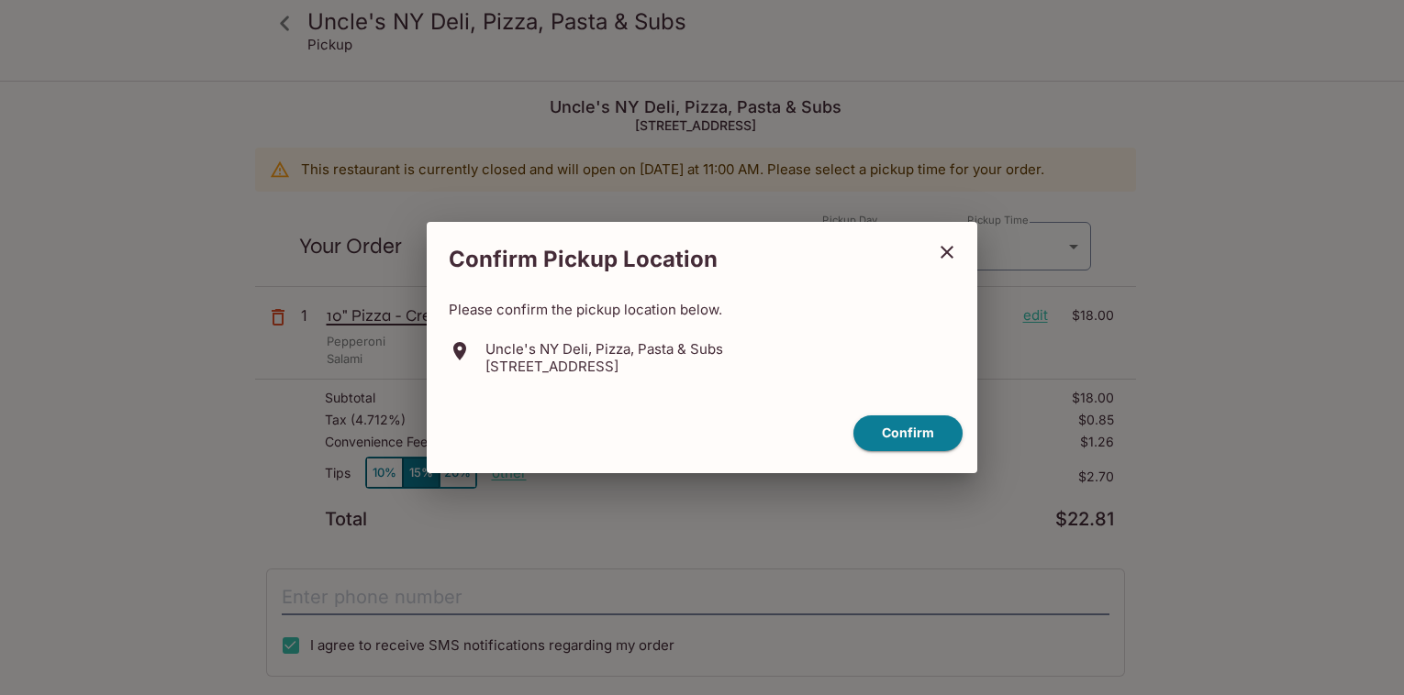
type input "2025-10-12T21:30:00.000000Z"
click at [944, 251] on icon "close" at bounding box center [947, 252] width 22 height 22
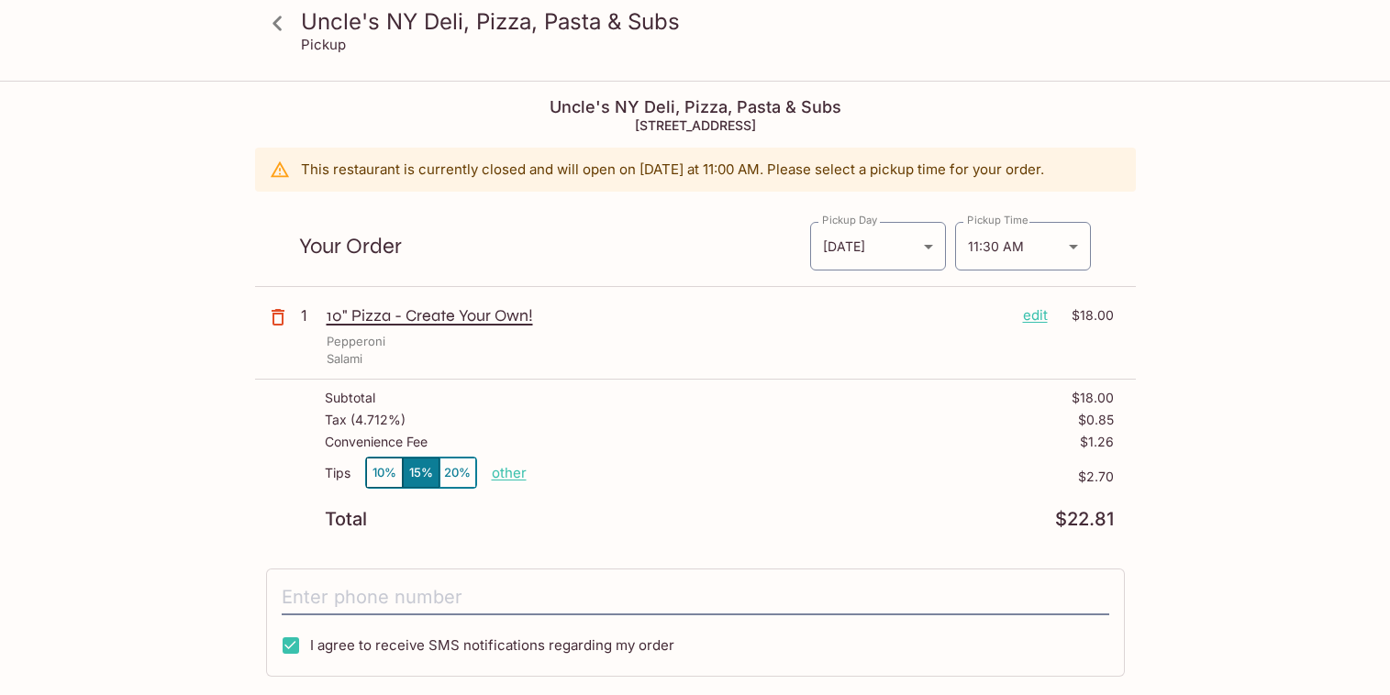
click at [279, 320] on icon "button" at bounding box center [278, 317] width 22 height 22
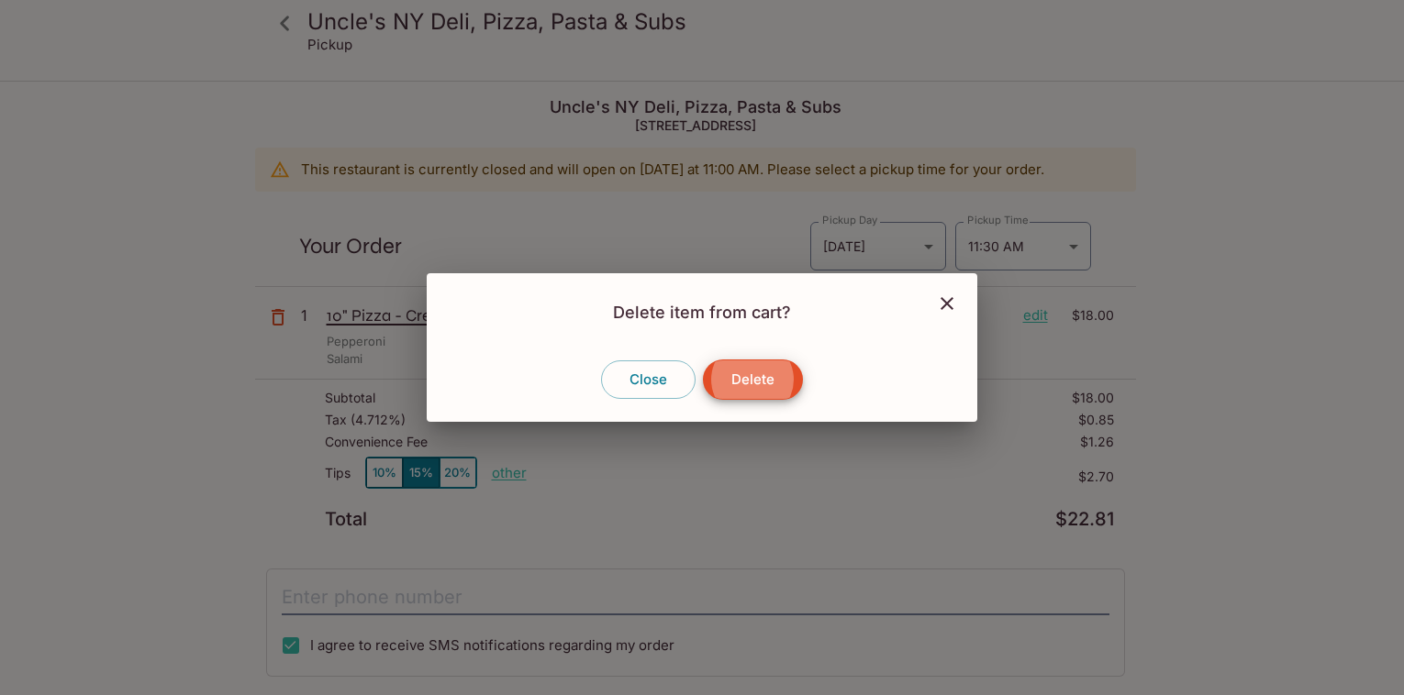
click at [756, 372] on button "Delete" at bounding box center [753, 380] width 100 height 40
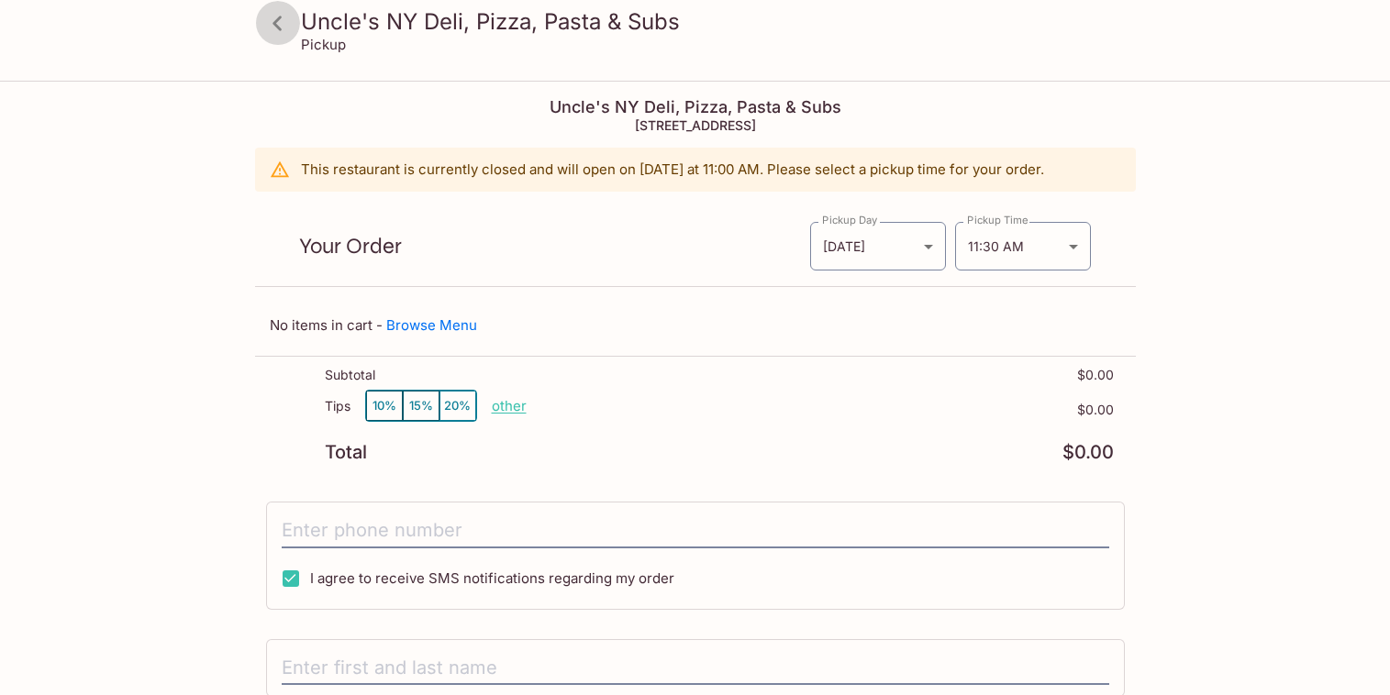
click at [277, 22] on icon at bounding box center [277, 23] width 32 height 32
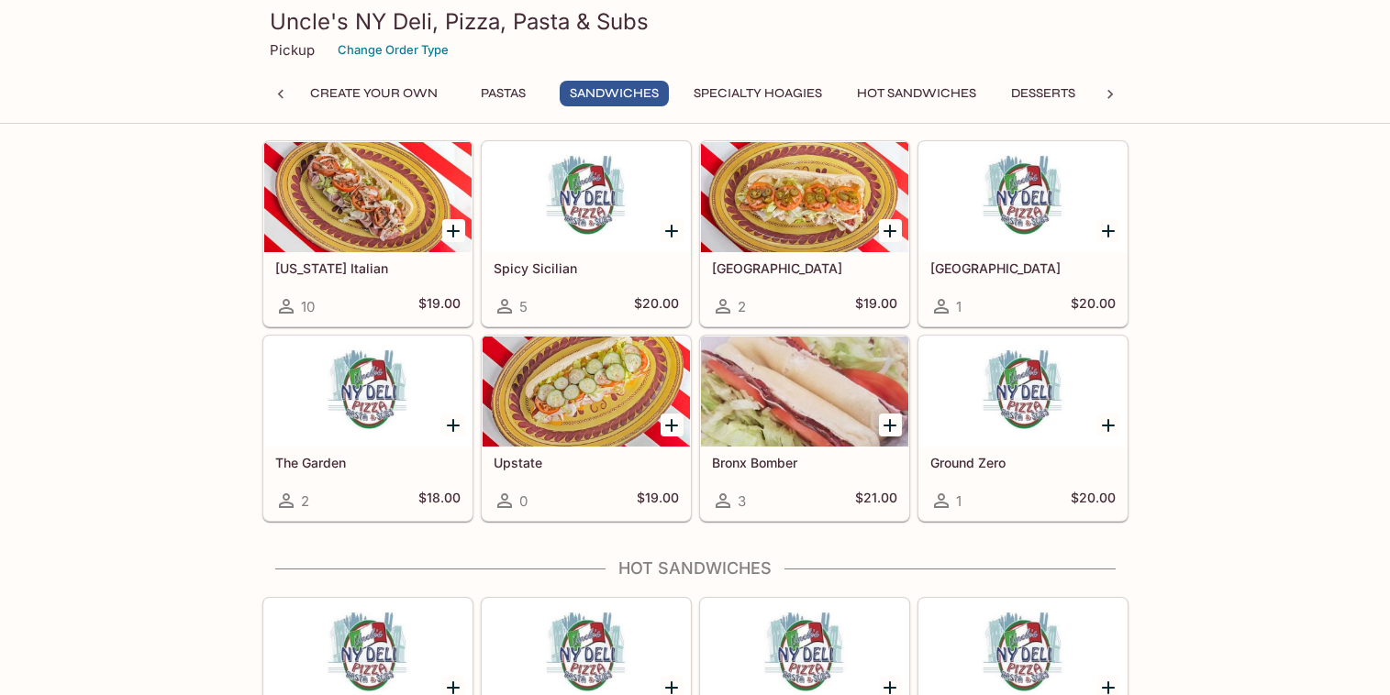
scroll to position [2828, 0]
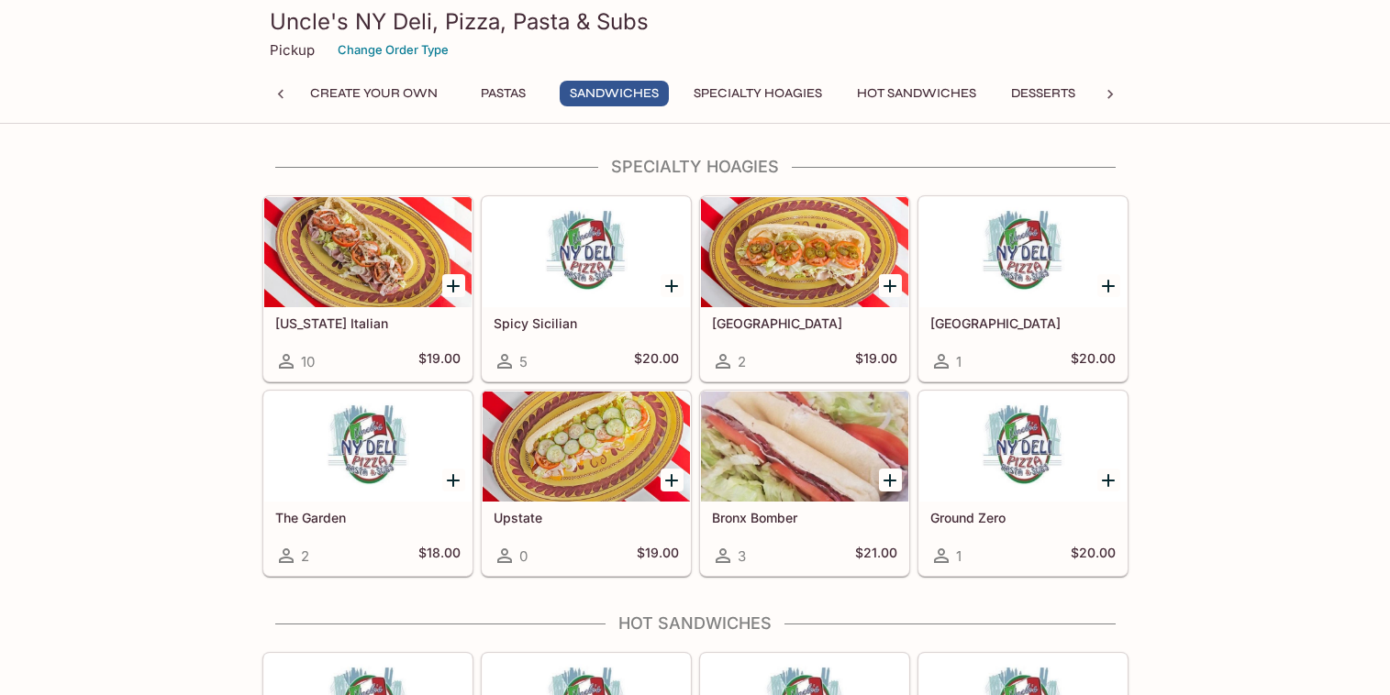
click at [346, 248] on div at bounding box center [367, 252] width 207 height 110
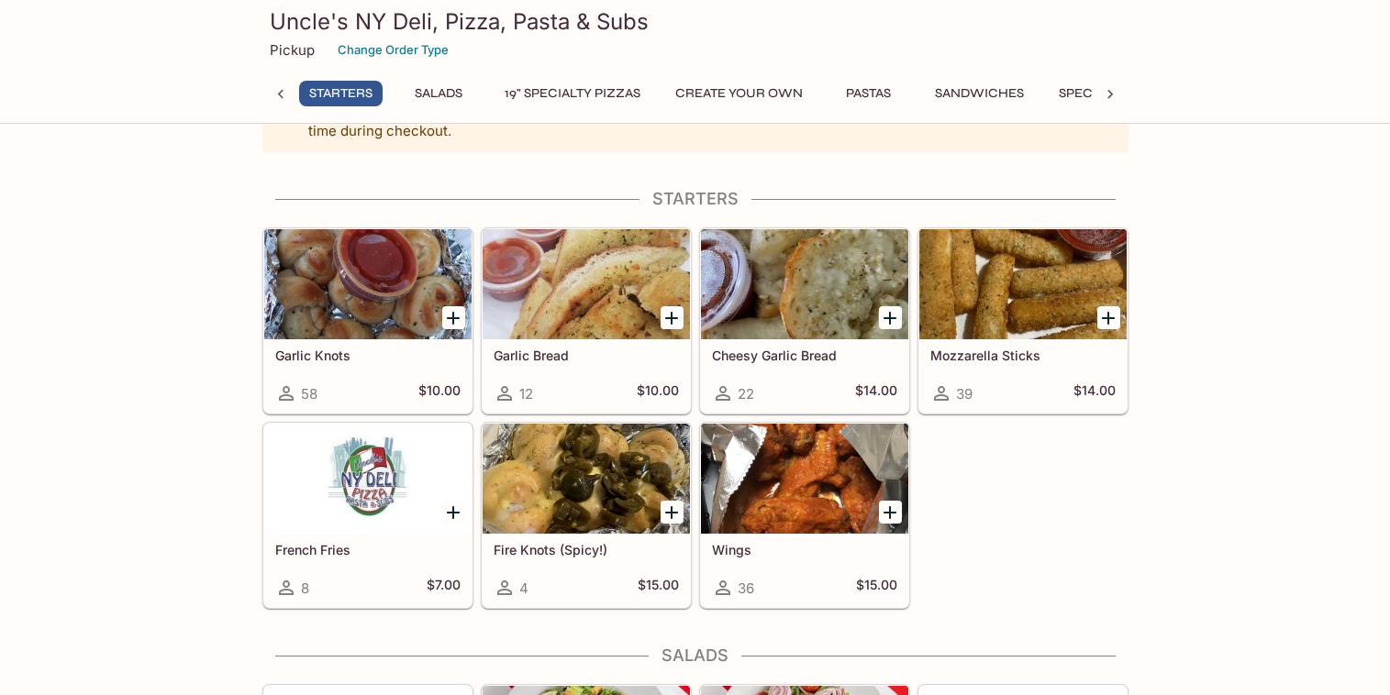
scroll to position [111, 0]
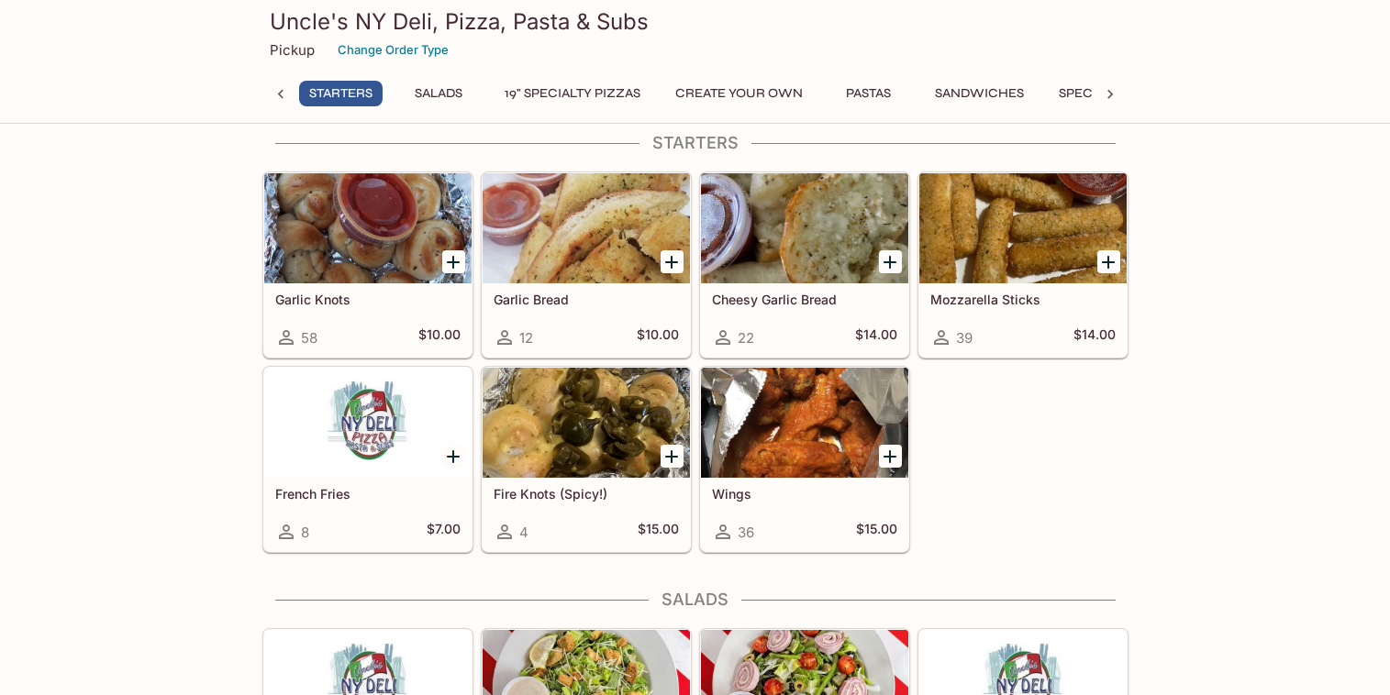
click at [890, 263] on icon "Add Cheesy Garlic Bread" at bounding box center [890, 262] width 22 height 22
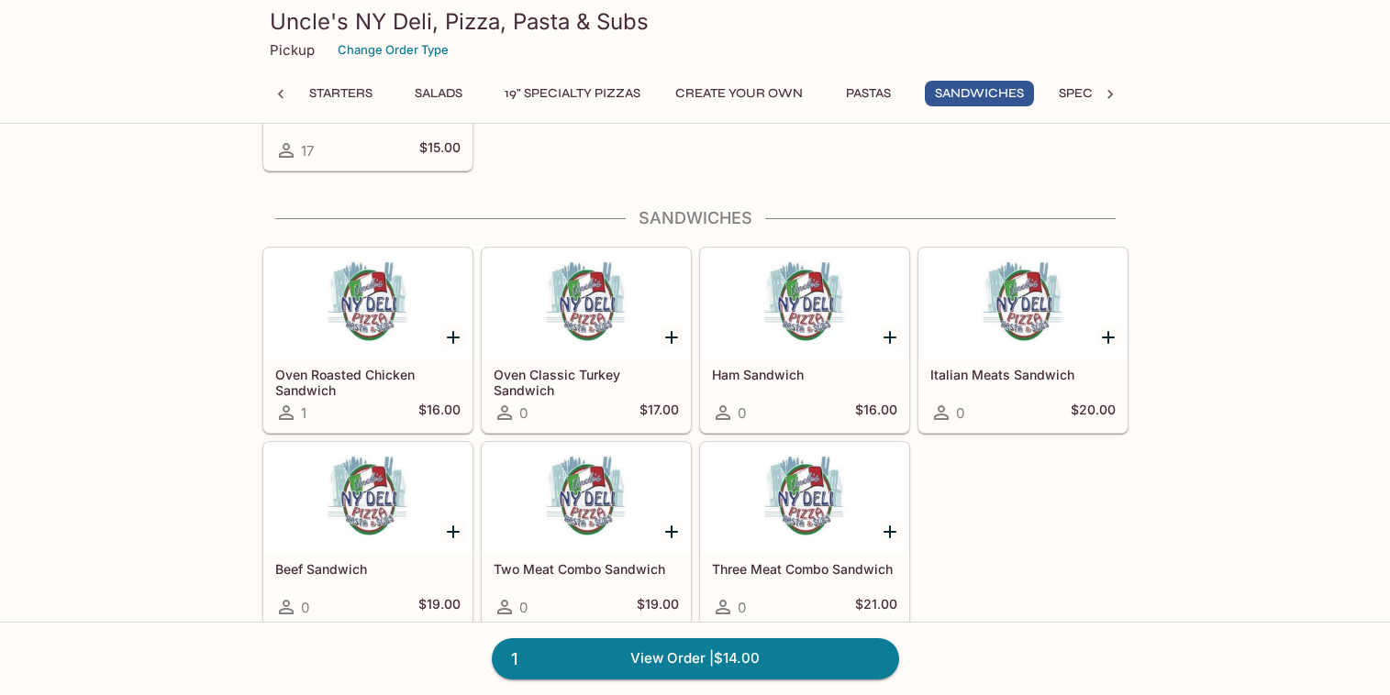
scroll to position [2393, 0]
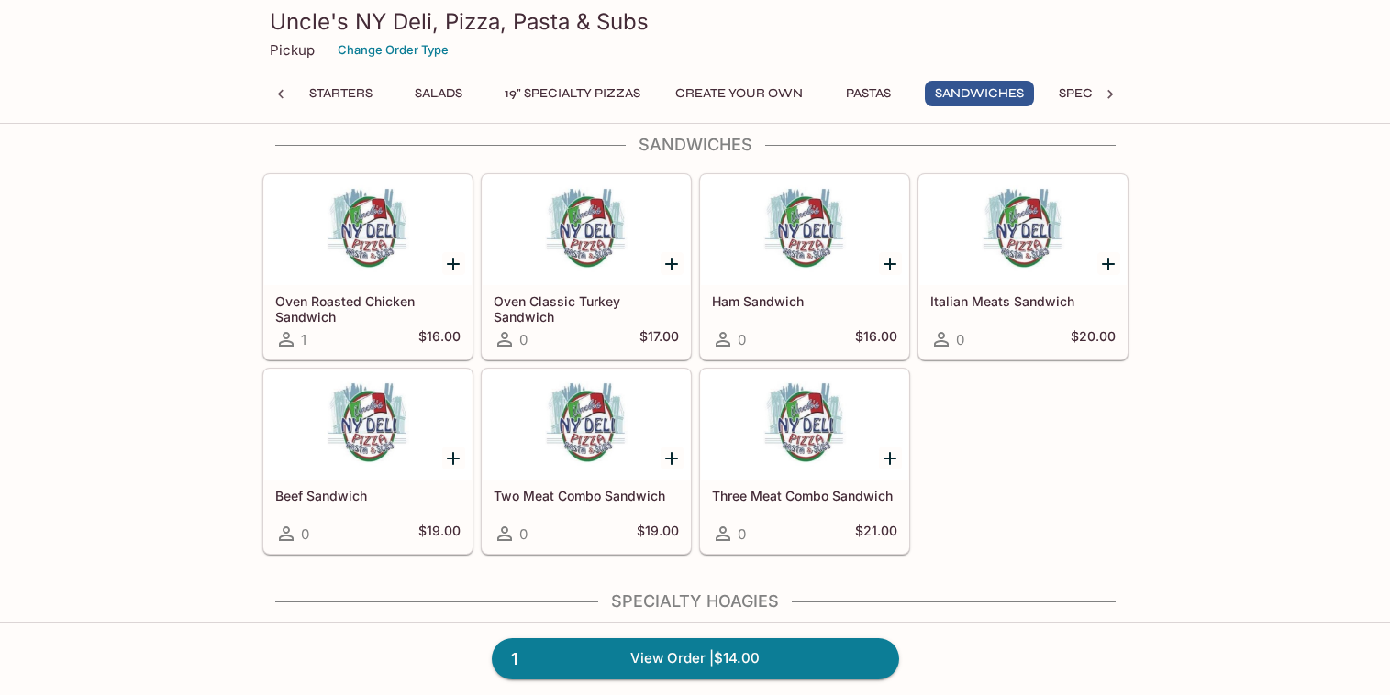
click at [1038, 267] on div at bounding box center [1022, 230] width 207 height 110
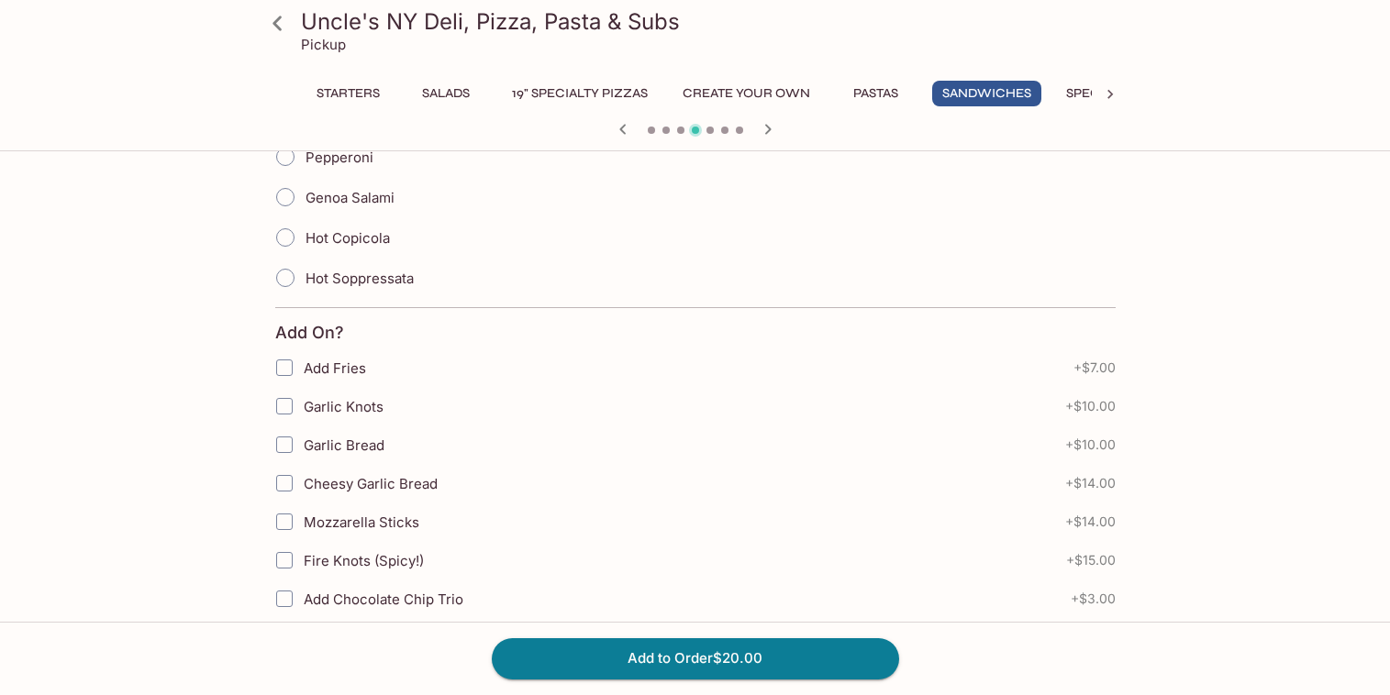
scroll to position [279, 0]
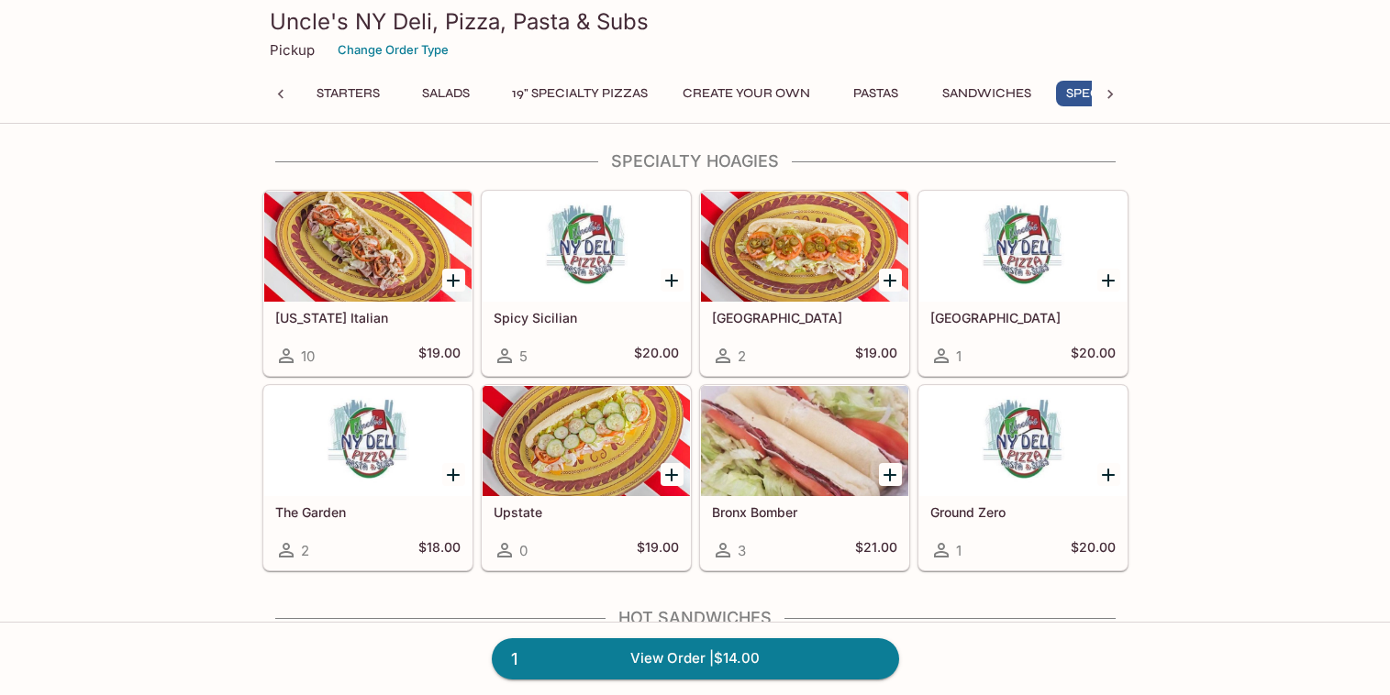
scroll to position [0, 117]
click at [578, 256] on div at bounding box center [586, 247] width 207 height 110
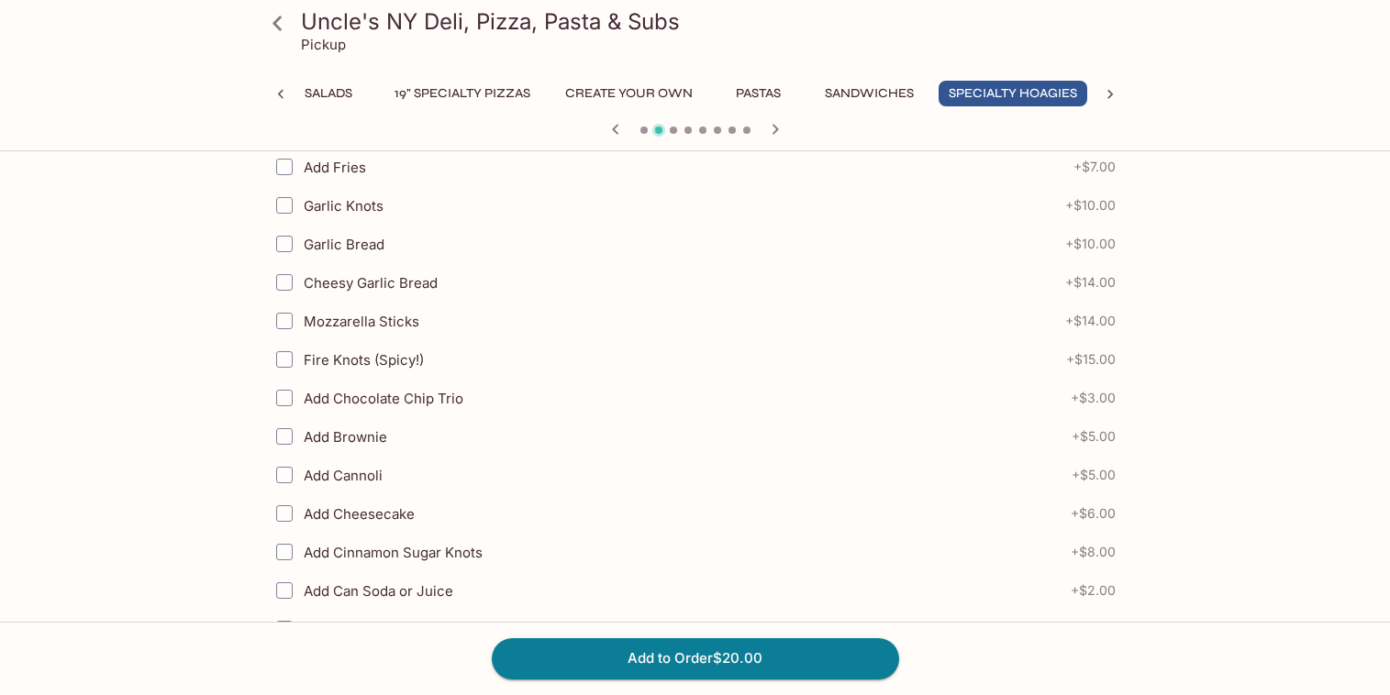
scroll to position [667, 0]
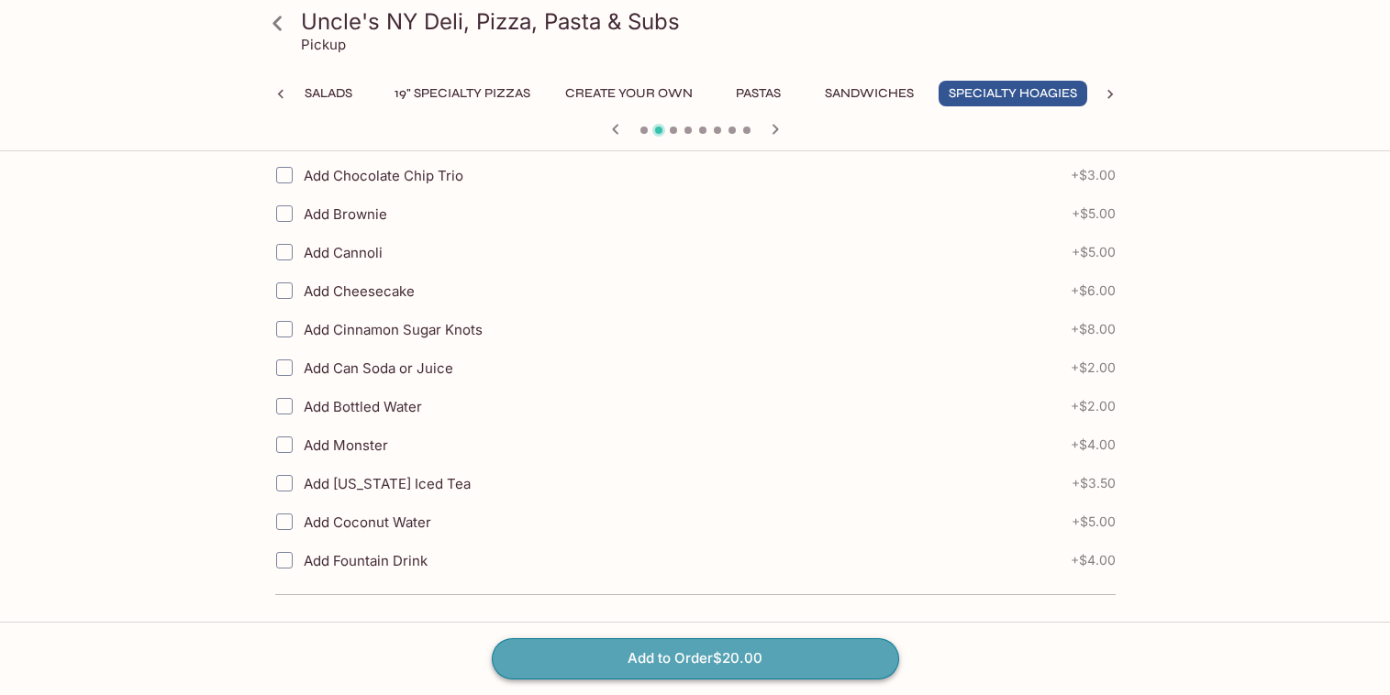
click at [567, 657] on button "Add to Order $20.00" at bounding box center [695, 658] width 407 height 40
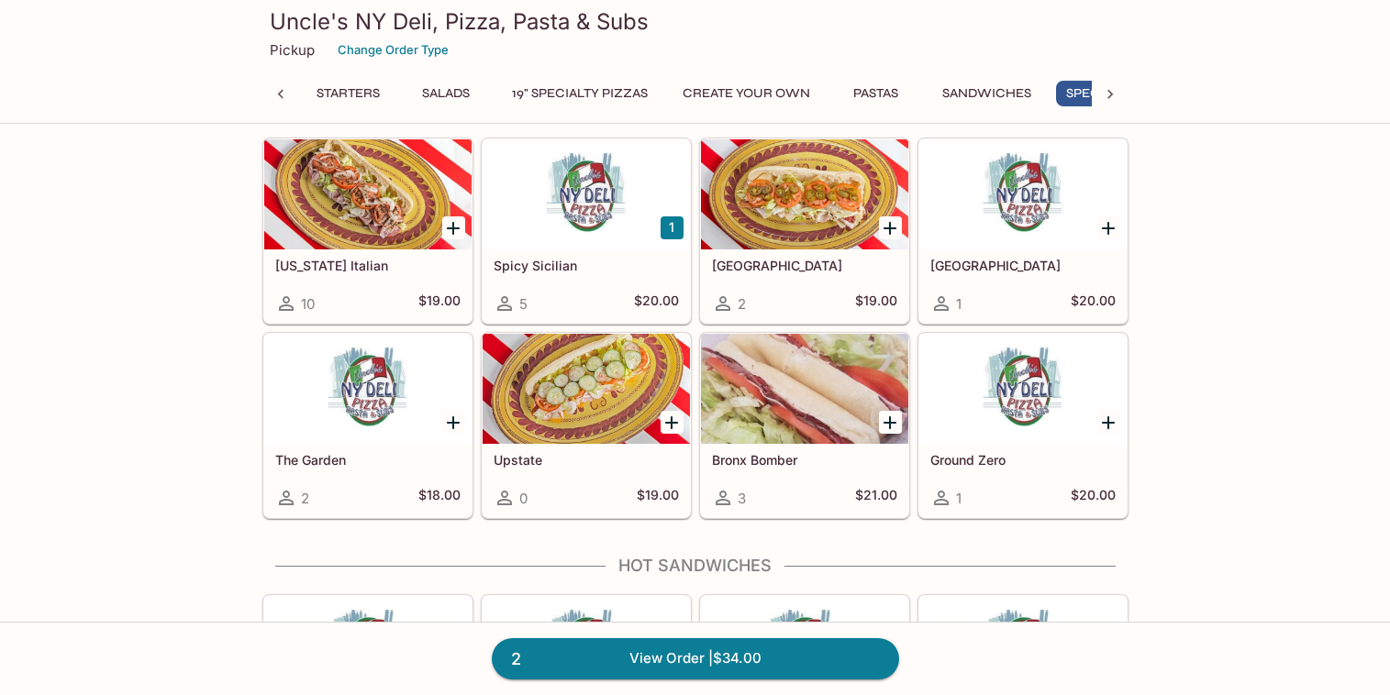
scroll to position [0, 117]
click at [571, 658] on link "2 View Order | $34.00" at bounding box center [695, 658] width 407 height 40
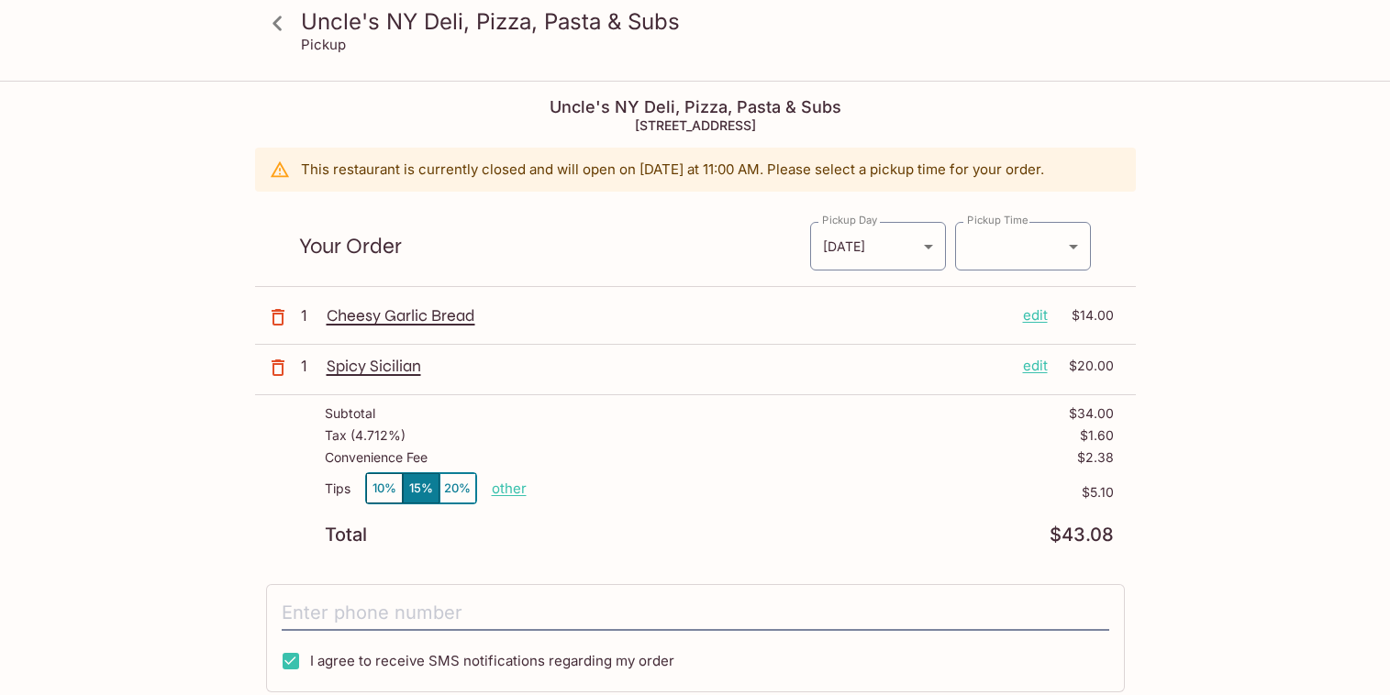
type input "2025-10-12T21:30:00.000000Z"
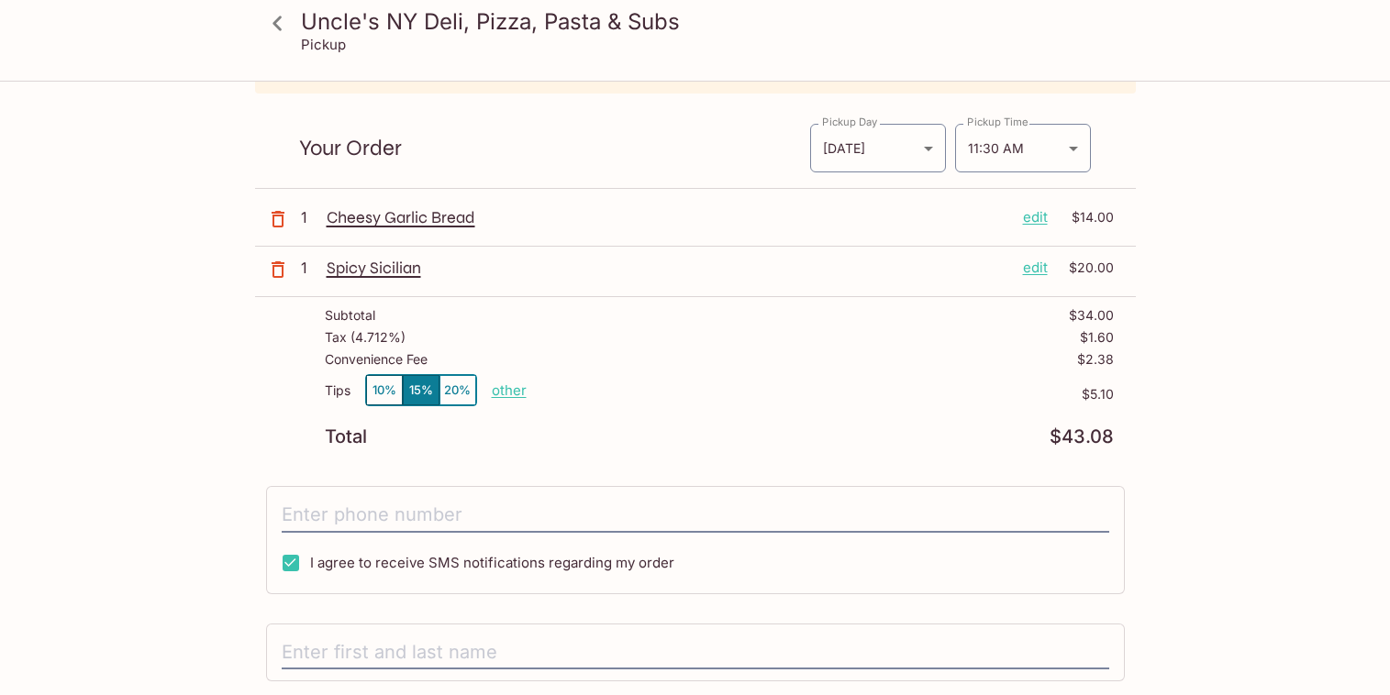
scroll to position [149, 0]
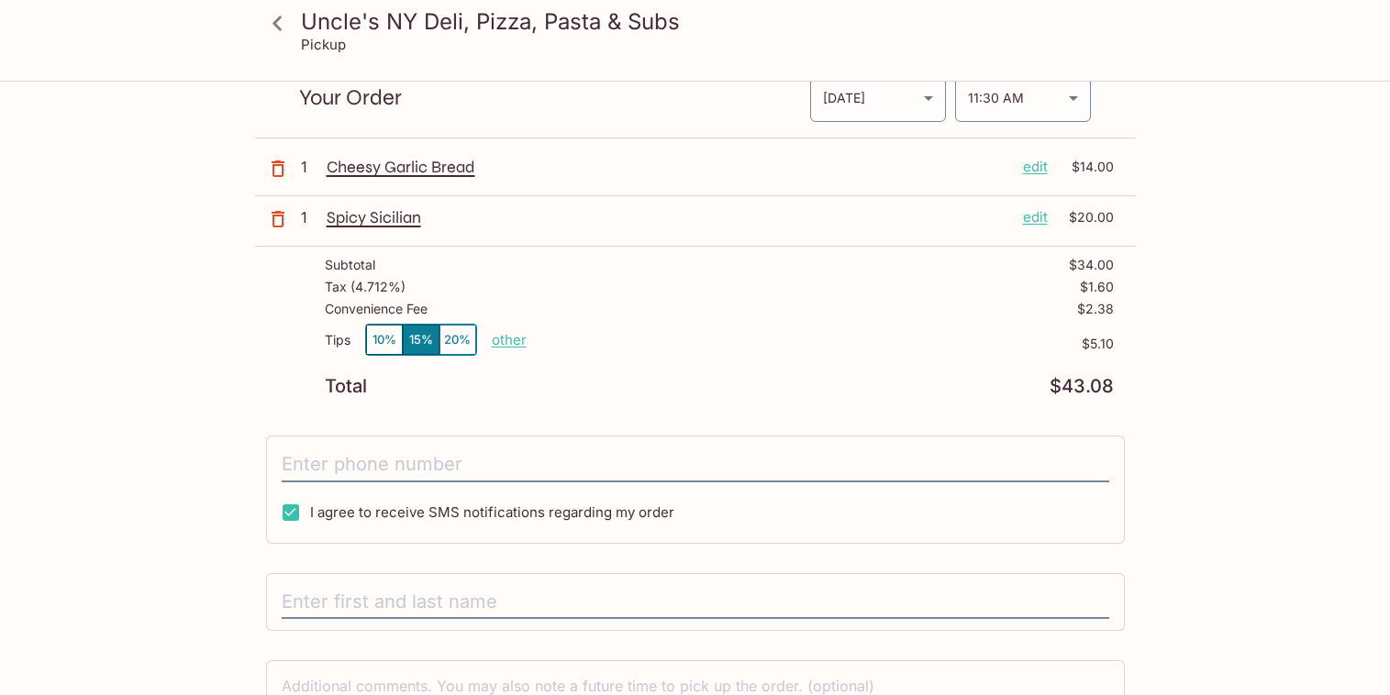
click at [375, 342] on button "10%" at bounding box center [384, 340] width 37 height 30
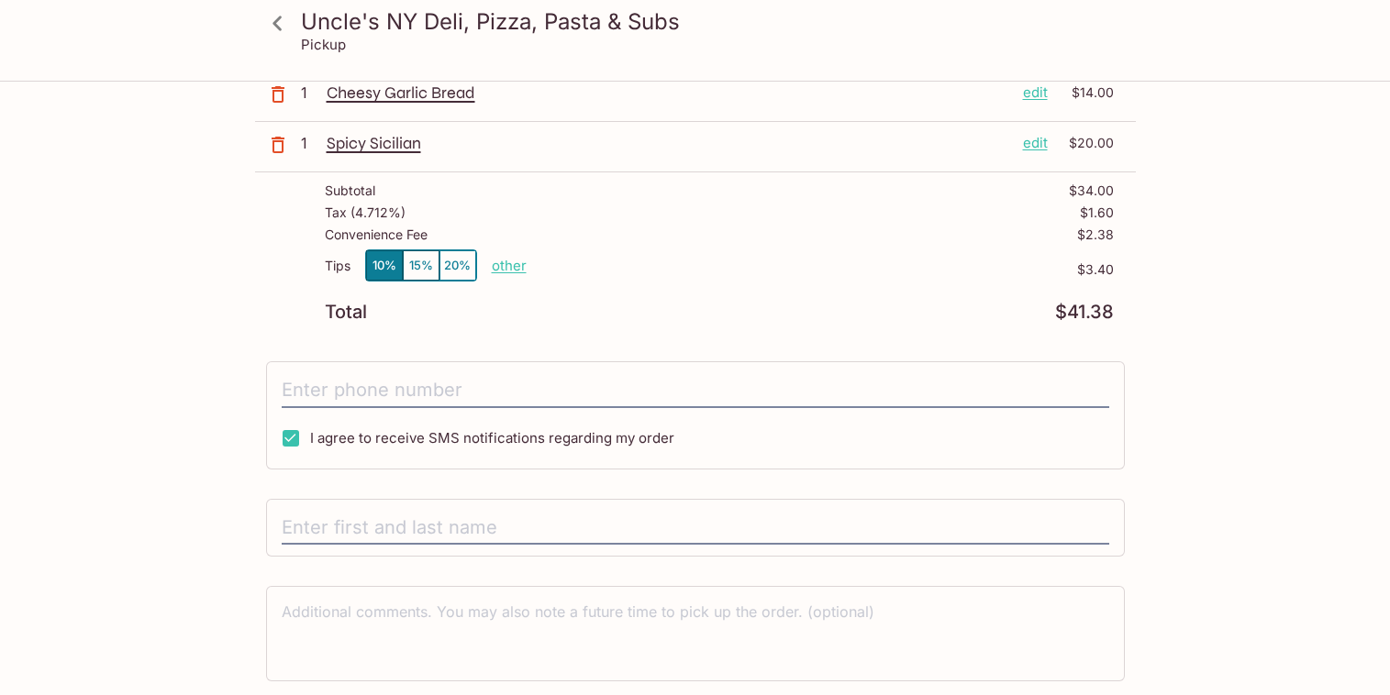
scroll to position [283, 0]
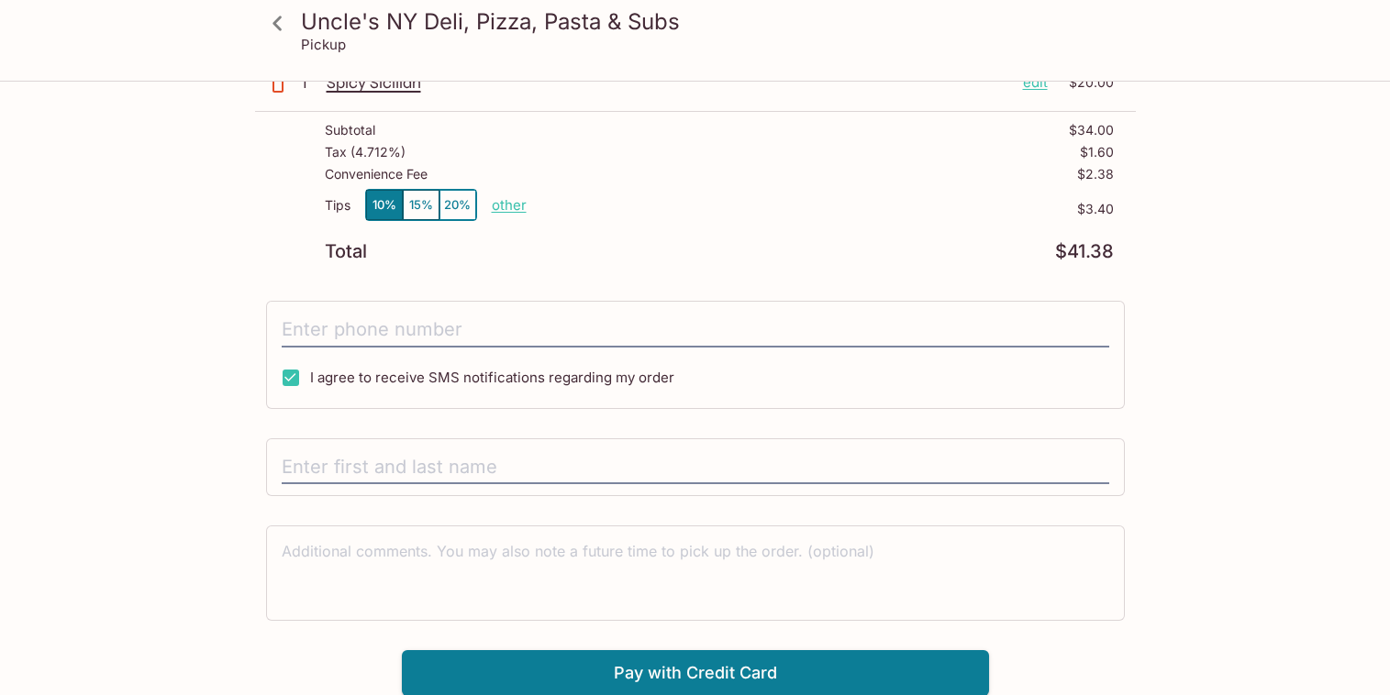
click at [302, 376] on input "I agree to receive SMS notifications regarding my order" at bounding box center [290, 378] width 37 height 37
checkbox input "false"
click at [308, 336] on input "tel" at bounding box center [695, 330] width 827 height 35
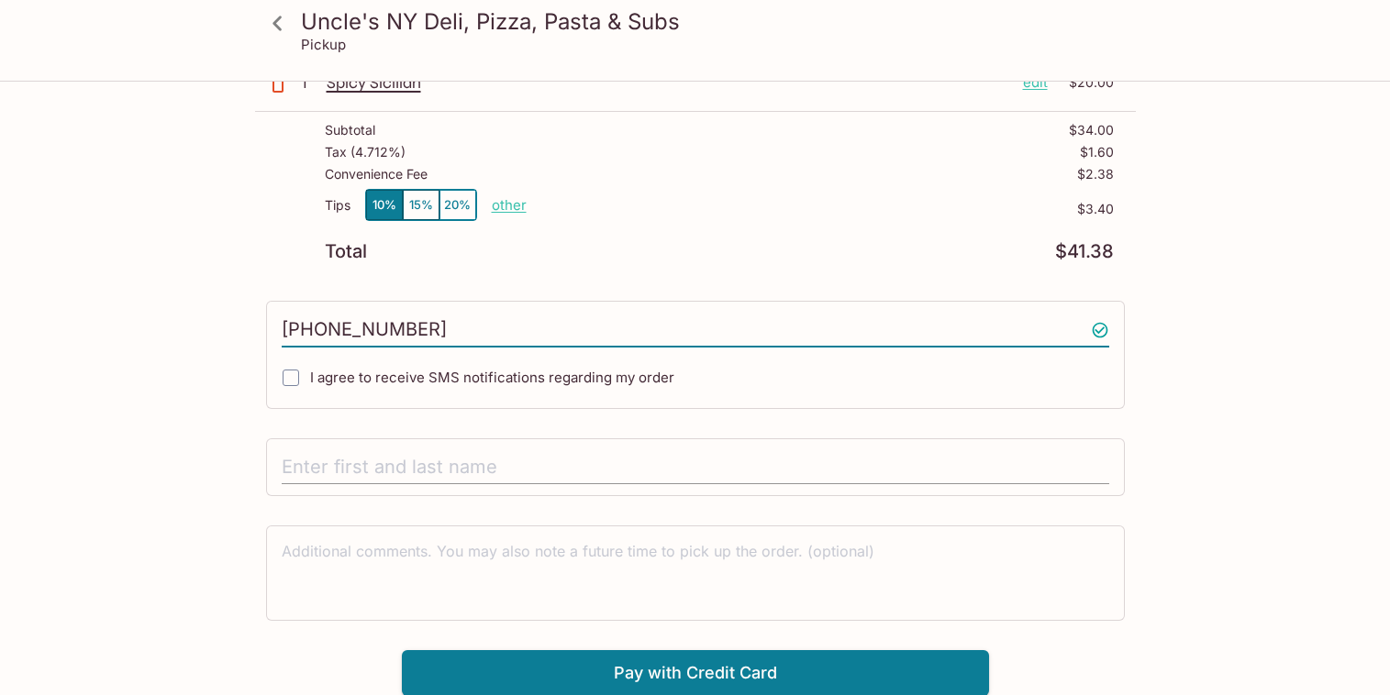
type input "(808) 494-1980"
click at [306, 461] on input "text" at bounding box center [695, 467] width 827 height 35
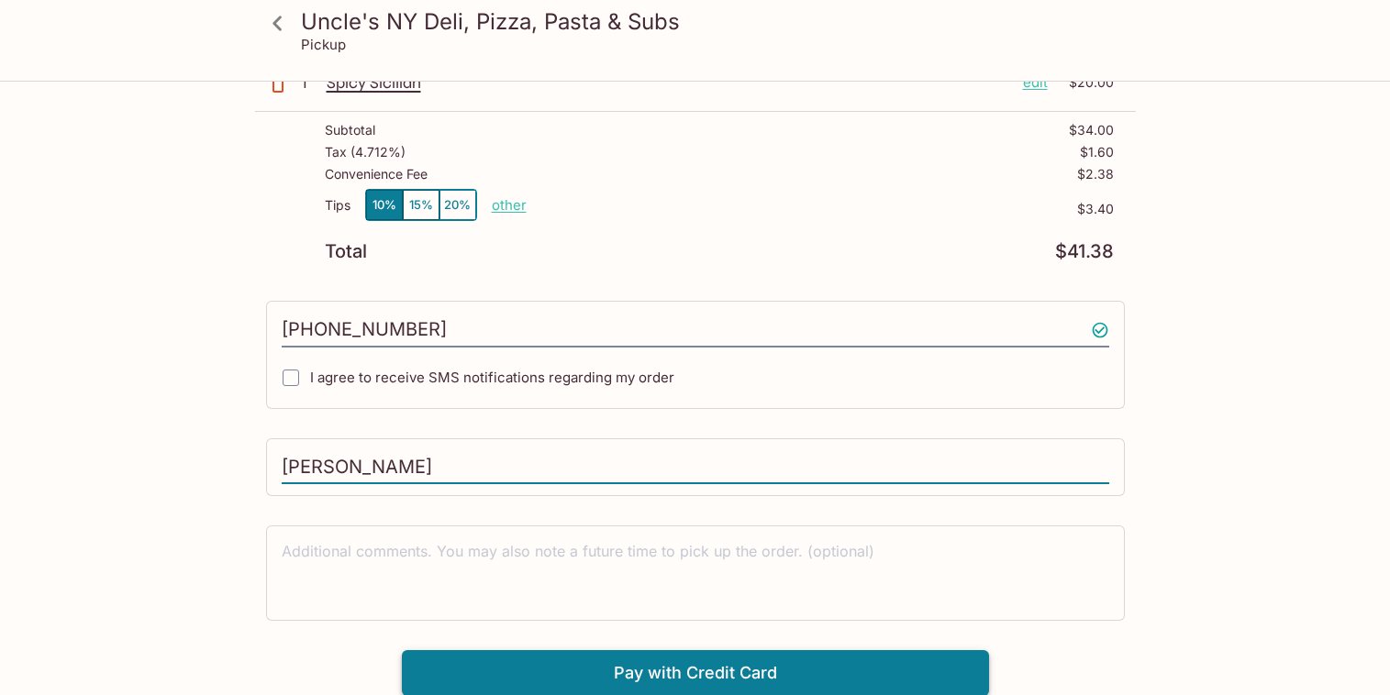
type input "Patrick Harrison"
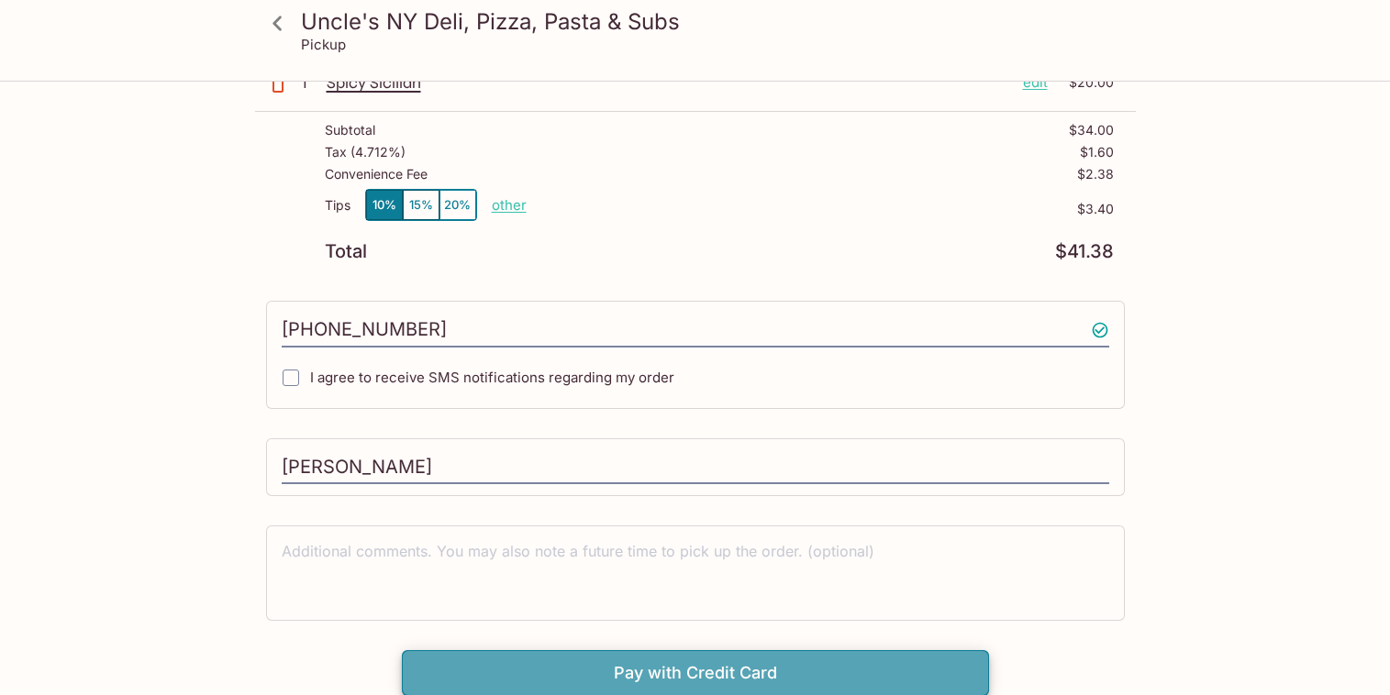
click at [512, 682] on button "Pay with Credit Card" at bounding box center [695, 673] width 587 height 46
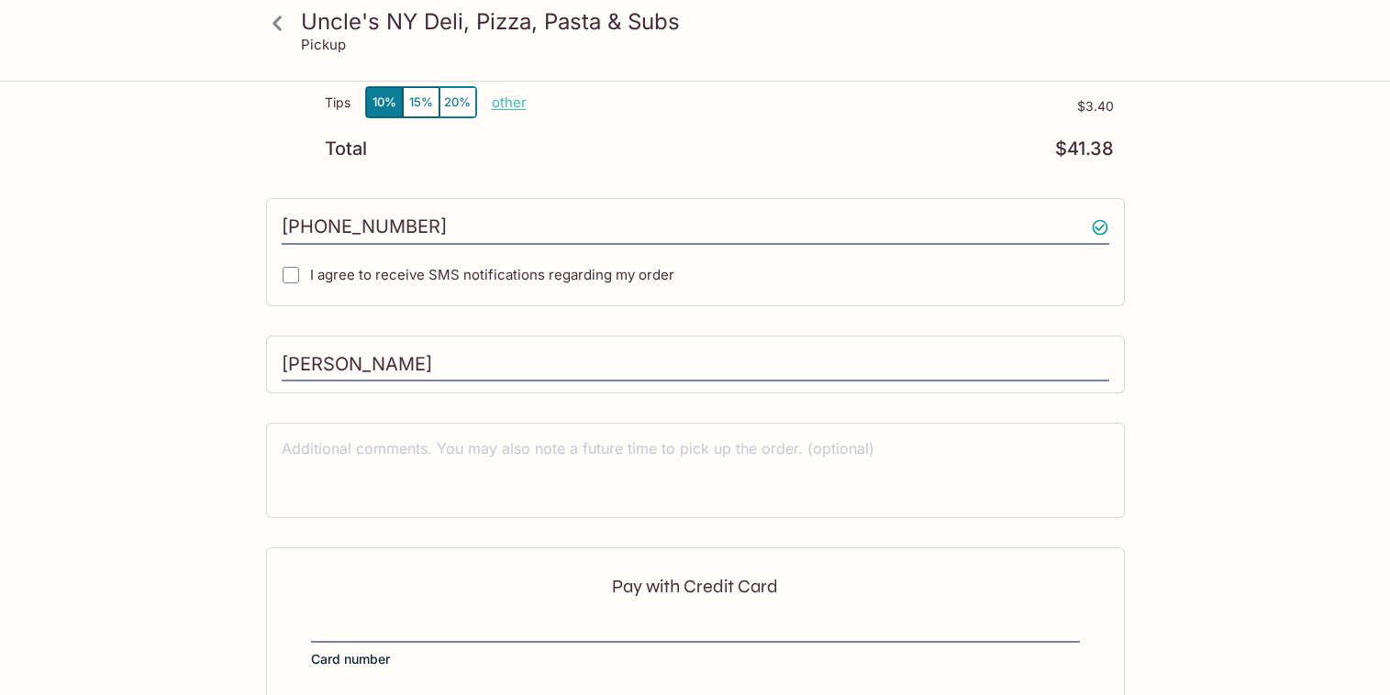
scroll to position [559, 0]
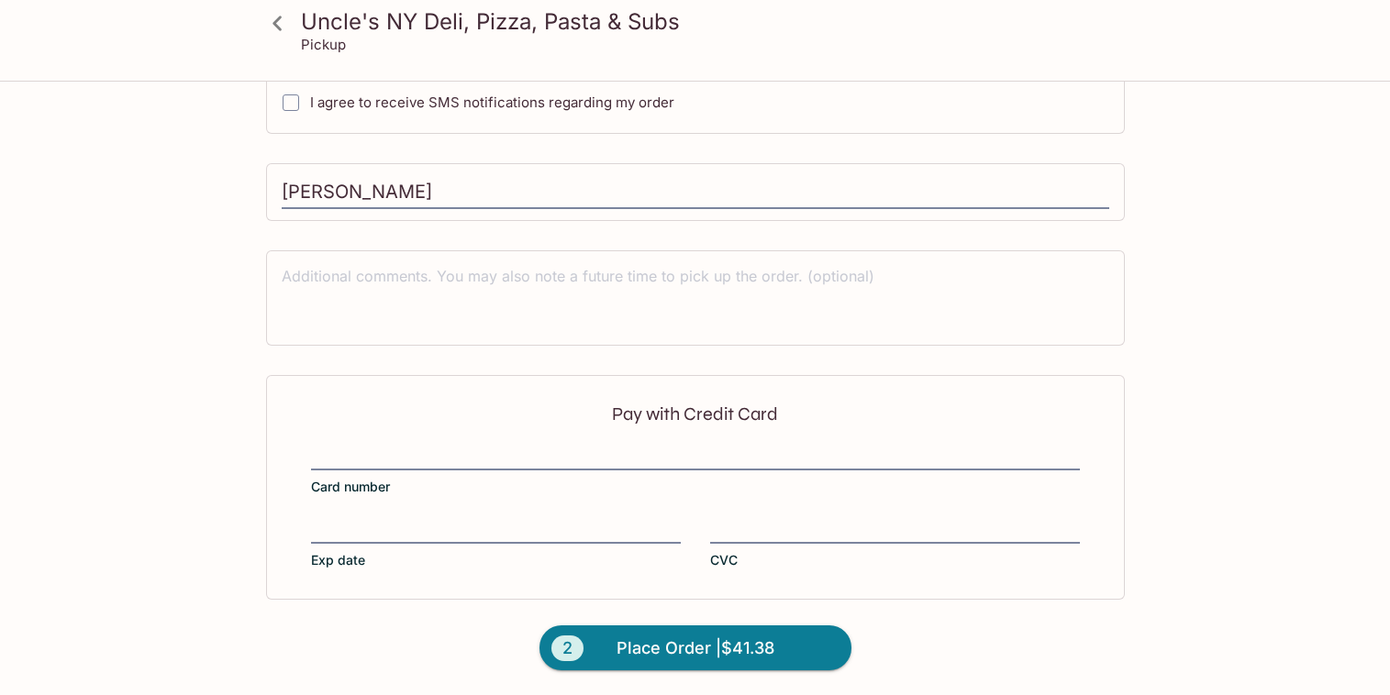
drag, startPoint x: 472, startPoint y: 489, endPoint x: 481, endPoint y: 441, distance: 48.4
click at [483, 442] on div "Pay with Credit Card Card number Exp date CVC" at bounding box center [695, 487] width 859 height 224
click at [399, 515] on div "Pay with Credit Card Card number Exp date CVC" at bounding box center [695, 487] width 859 height 224
click at [699, 641] on span "Place Order | $41.38" at bounding box center [695, 648] width 158 height 29
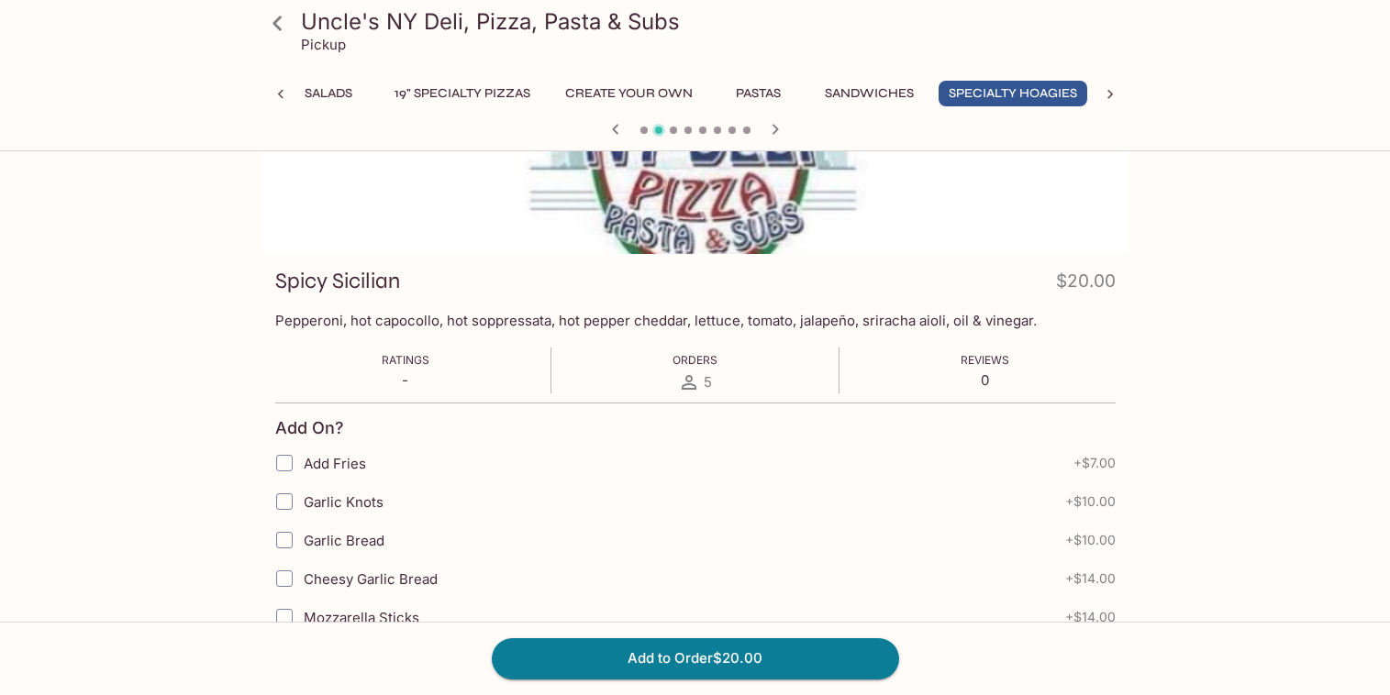
scroll to position [222, 0]
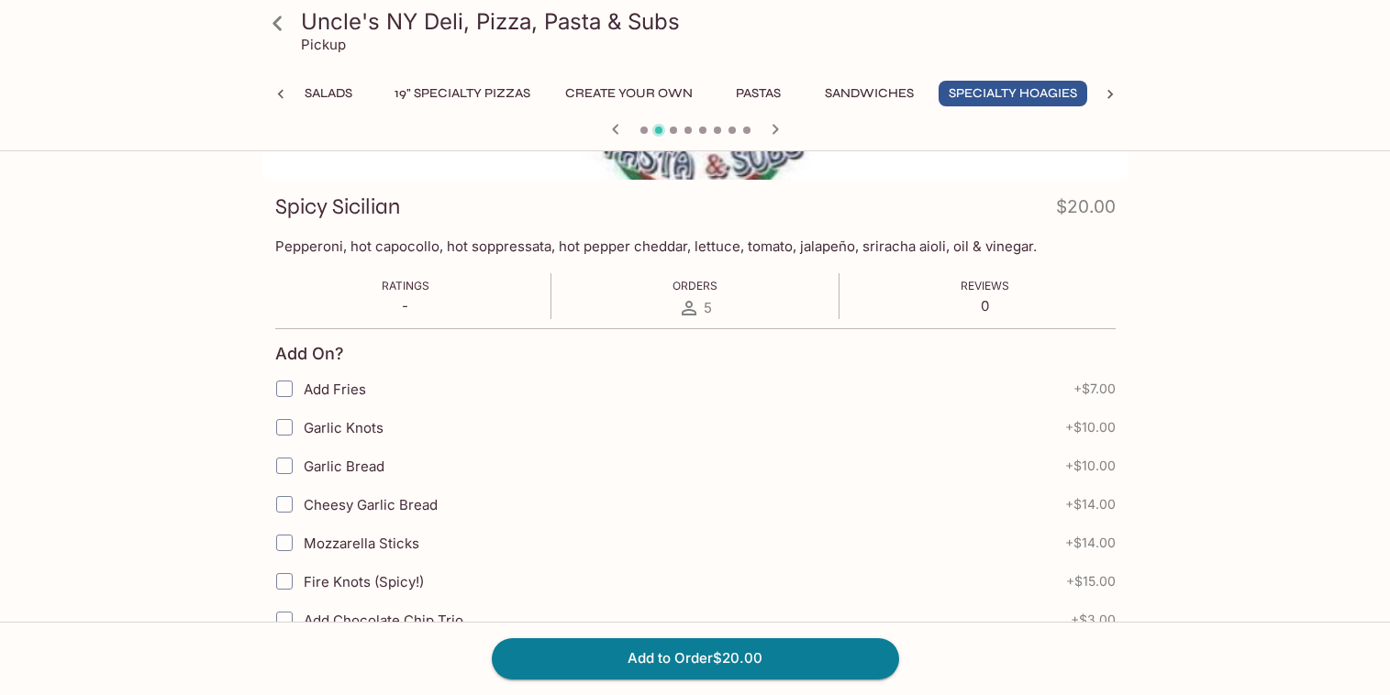
click at [279, 97] on icon at bounding box center [281, 94] width 18 height 18
click at [353, 92] on button "Starters" at bounding box center [347, 94] width 83 height 26
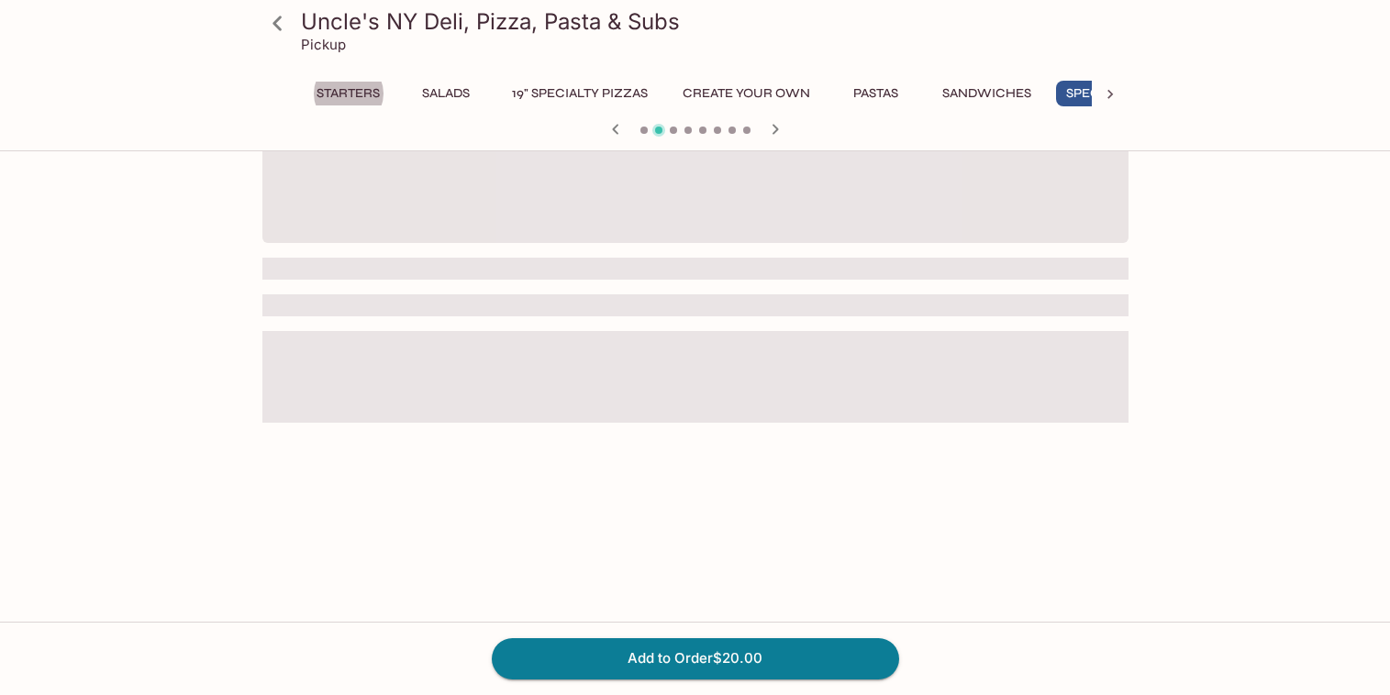
scroll to position [158, 0]
